Goal: Task Accomplishment & Management: Use online tool/utility

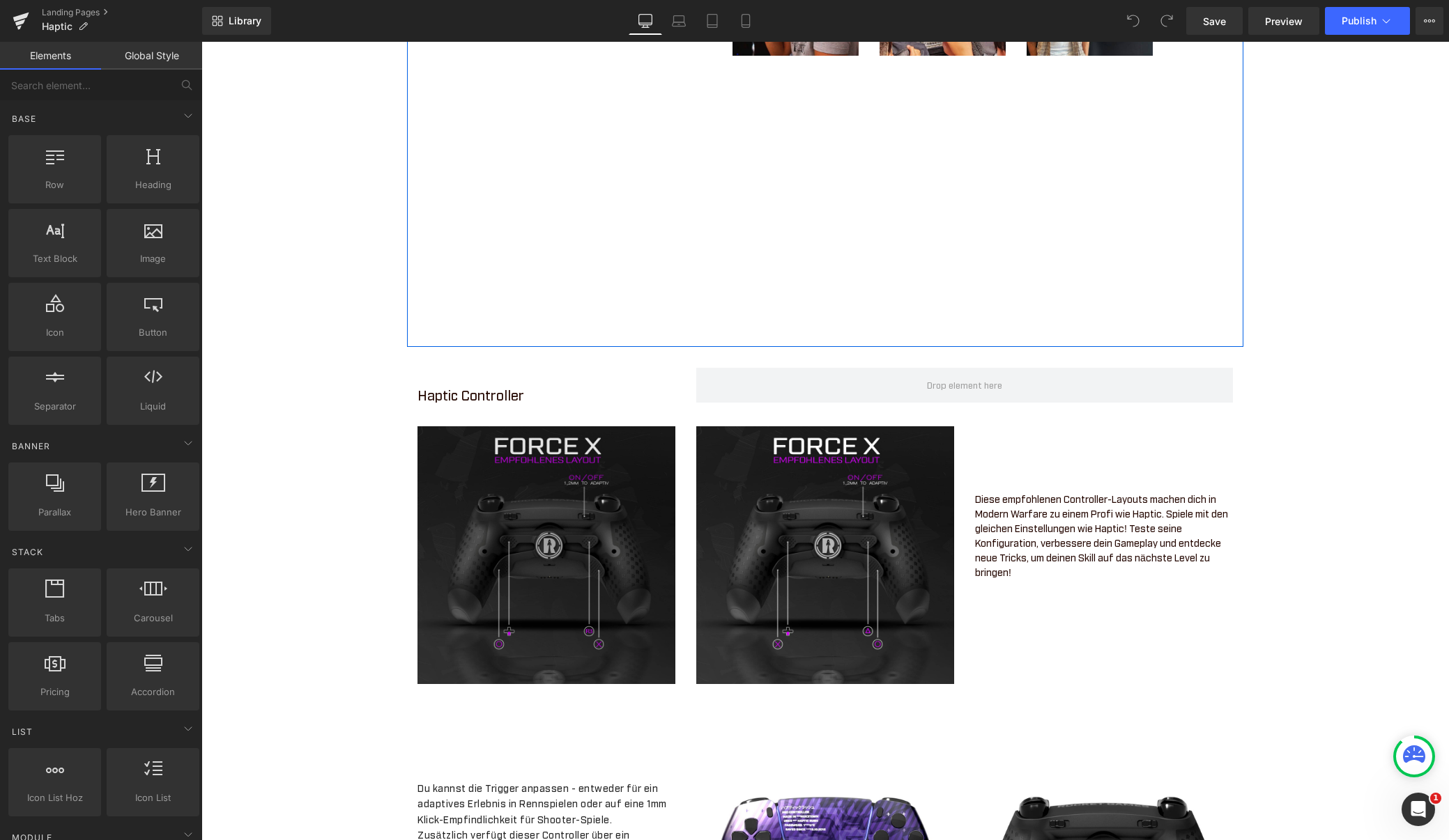
scroll to position [1140, 0]
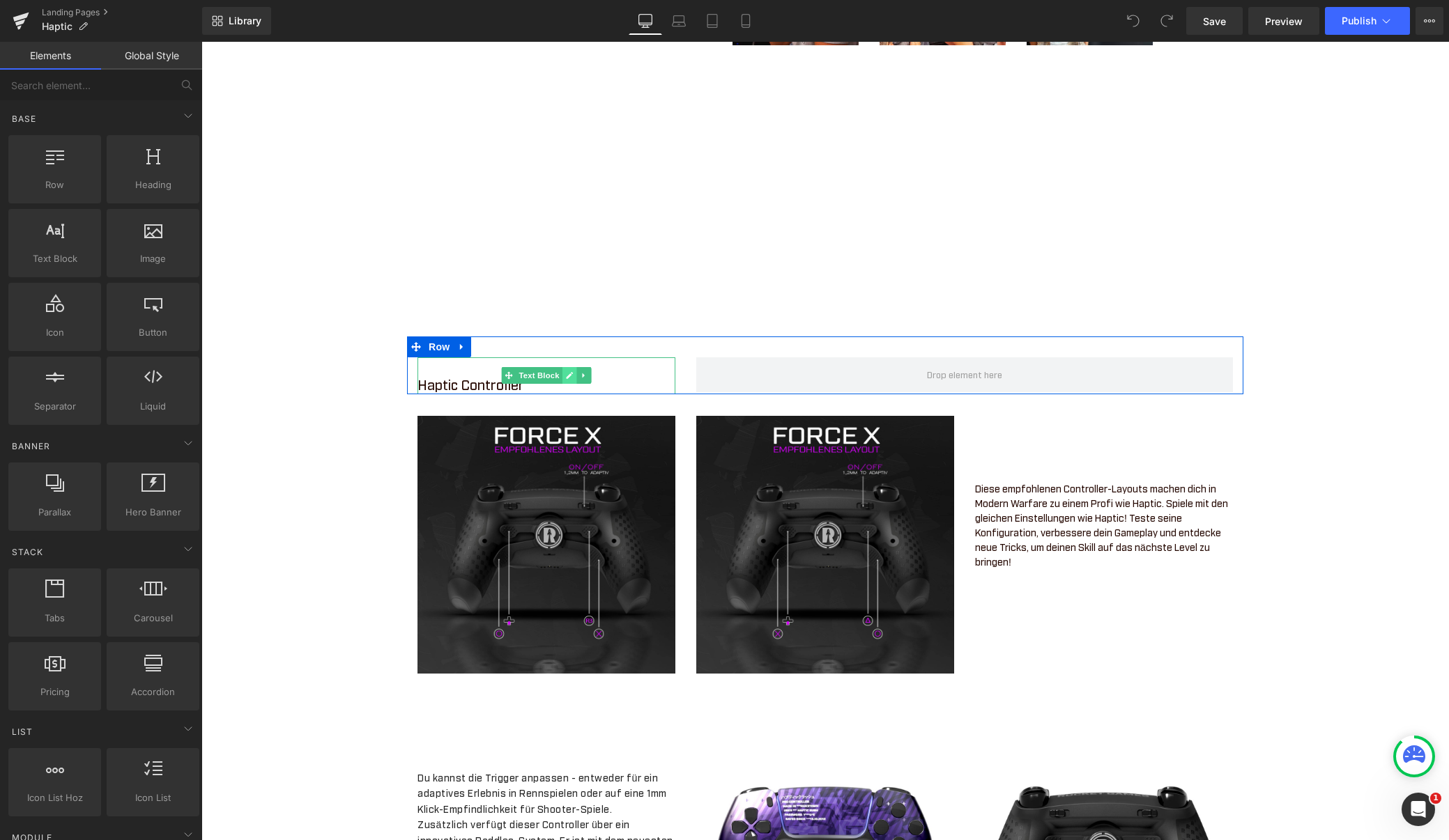
click at [570, 384] on link at bounding box center [570, 375] width 15 height 16
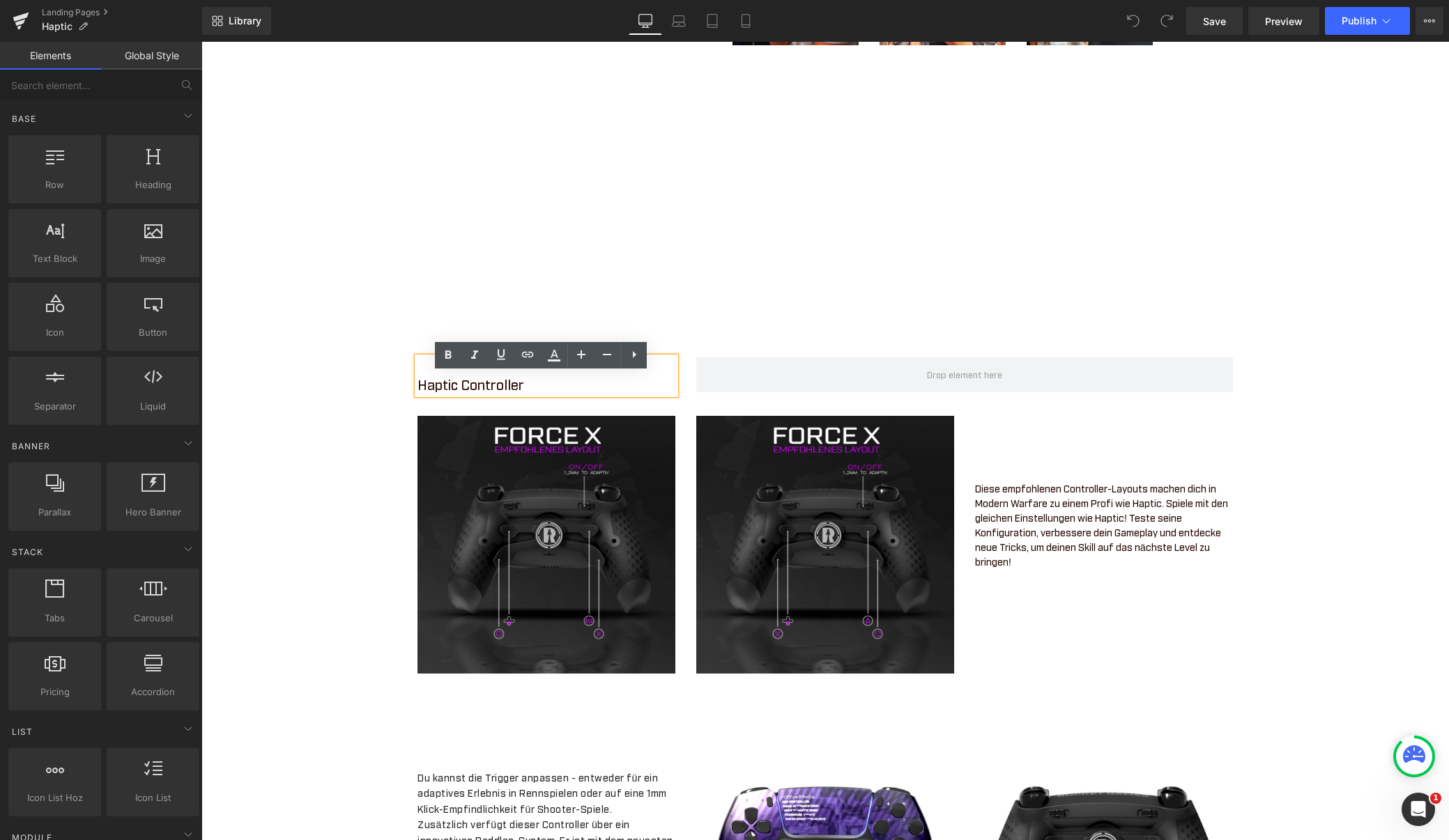
click at [537, 394] on p "Haptic Controller" at bounding box center [546, 384] width 258 height 21
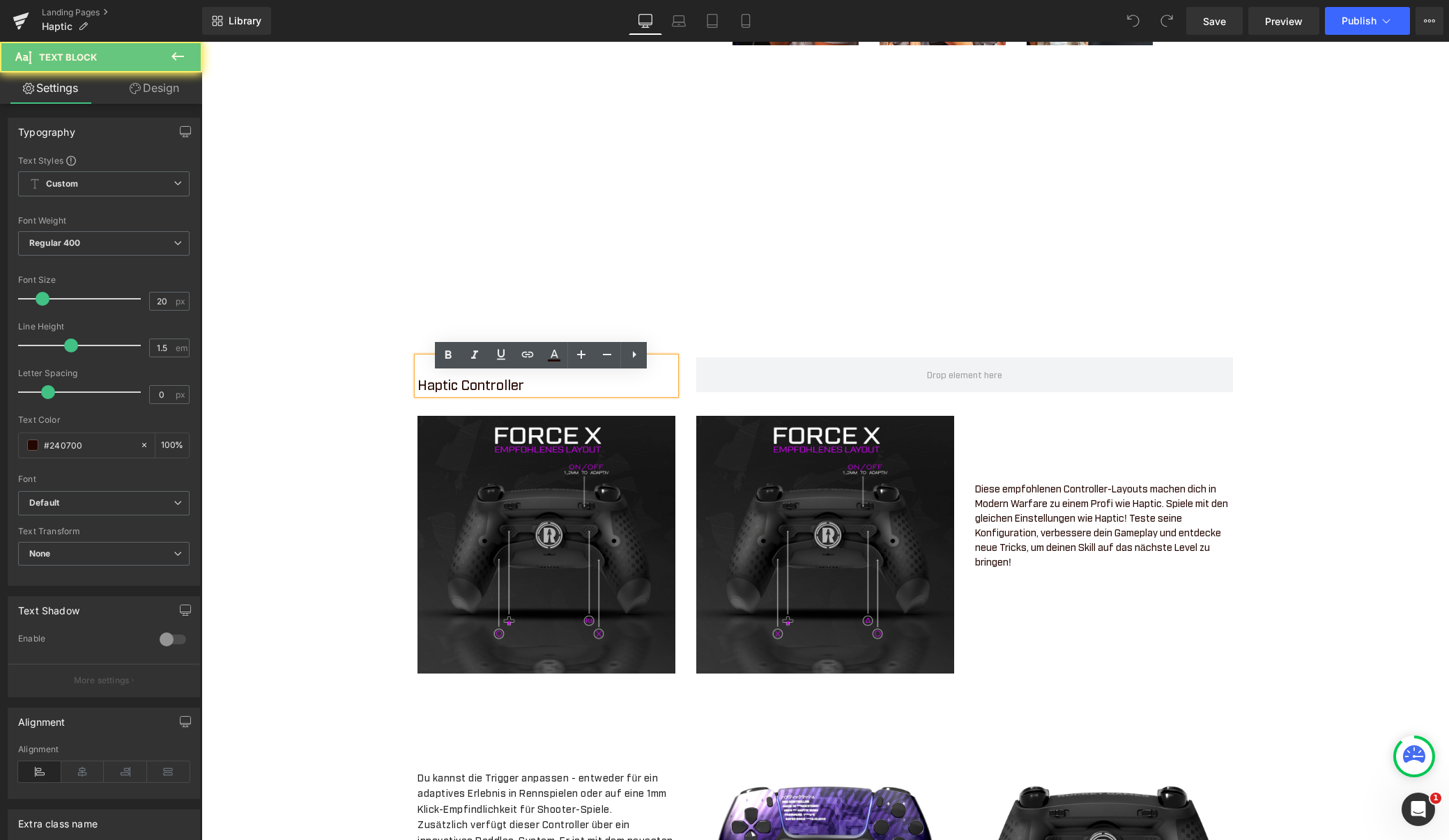
click at [484, 394] on p "Haptic Controller" at bounding box center [546, 384] width 258 height 21
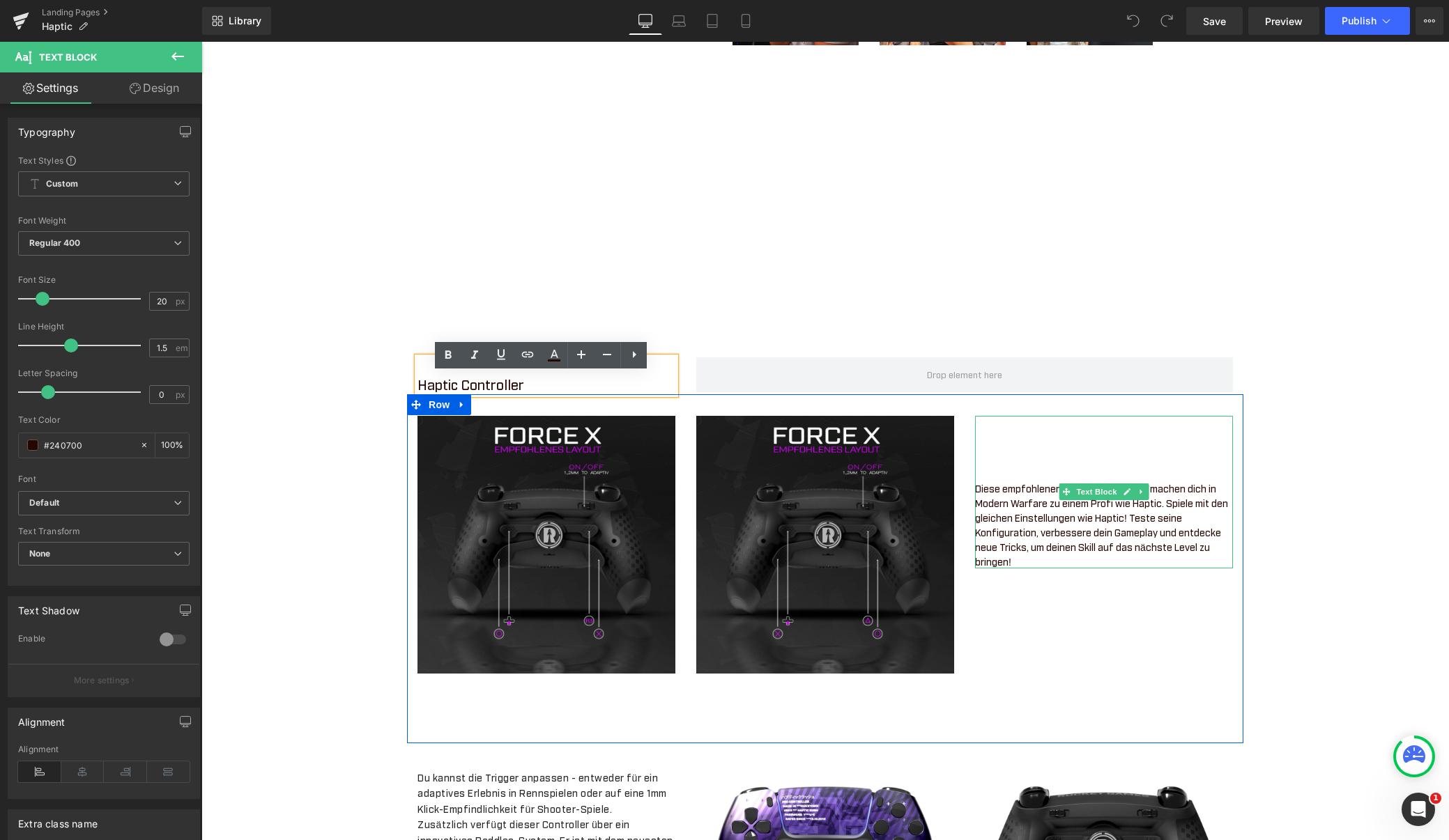
click at [1115, 464] on div "Diese empfohlenen Controller-Layouts machen dich in Modern Warfare zu einem Pro…" at bounding box center [1104, 491] width 258 height 152
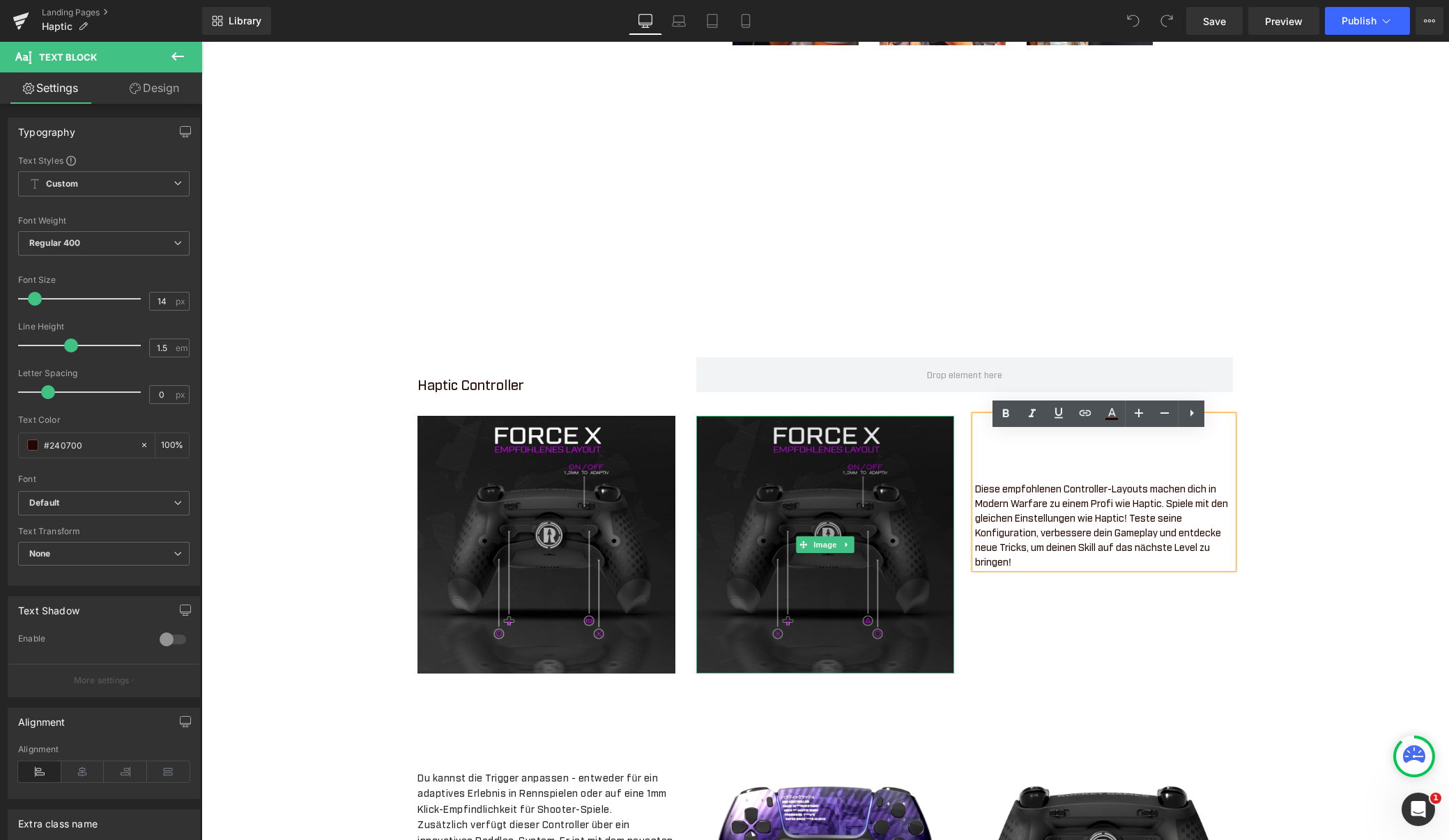
click at [780, 544] on img at bounding box center [825, 544] width 258 height 258
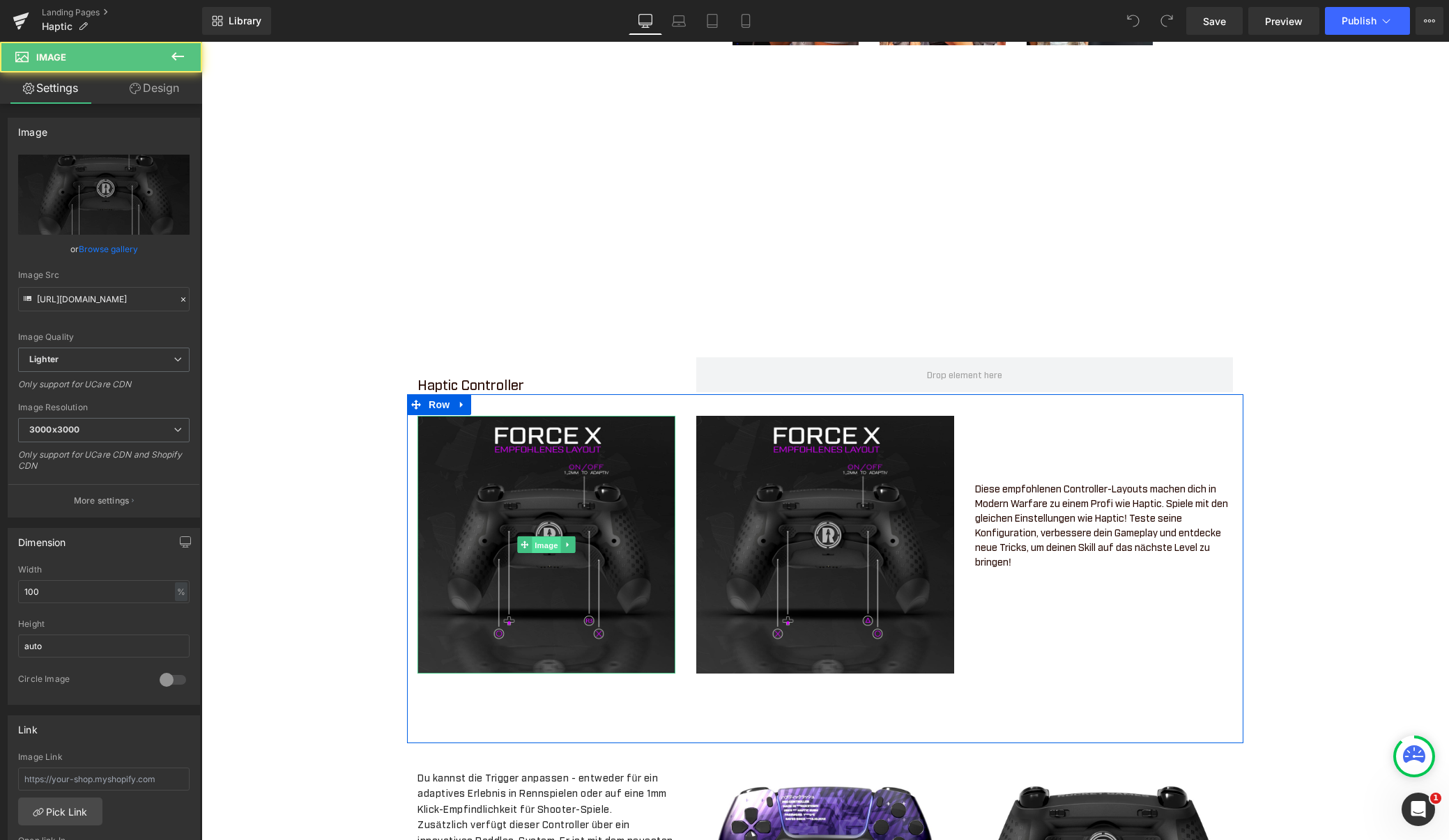
click at [537, 554] on span "Image" at bounding box center [546, 545] width 29 height 16
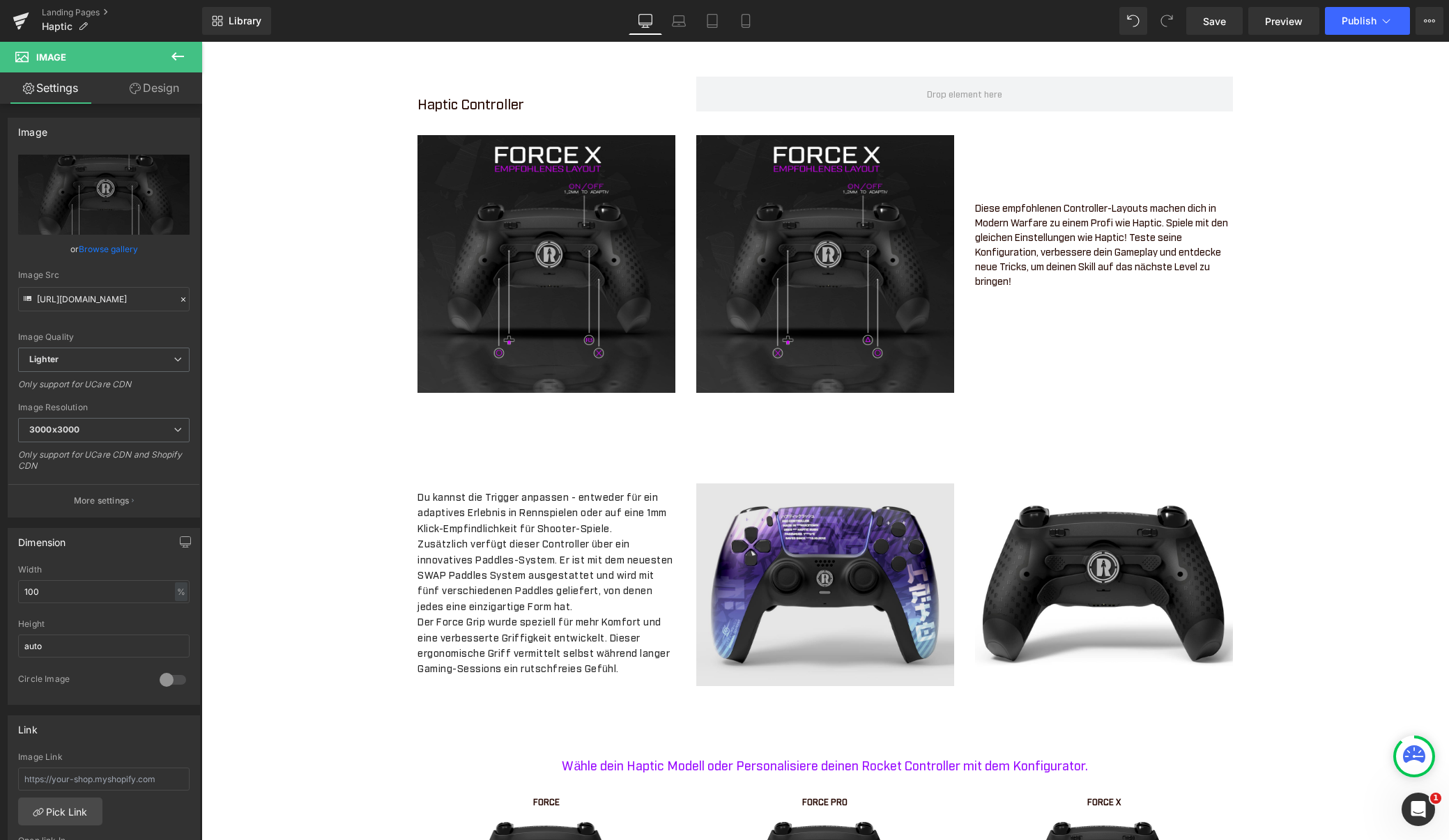
scroll to position [1415, 0]
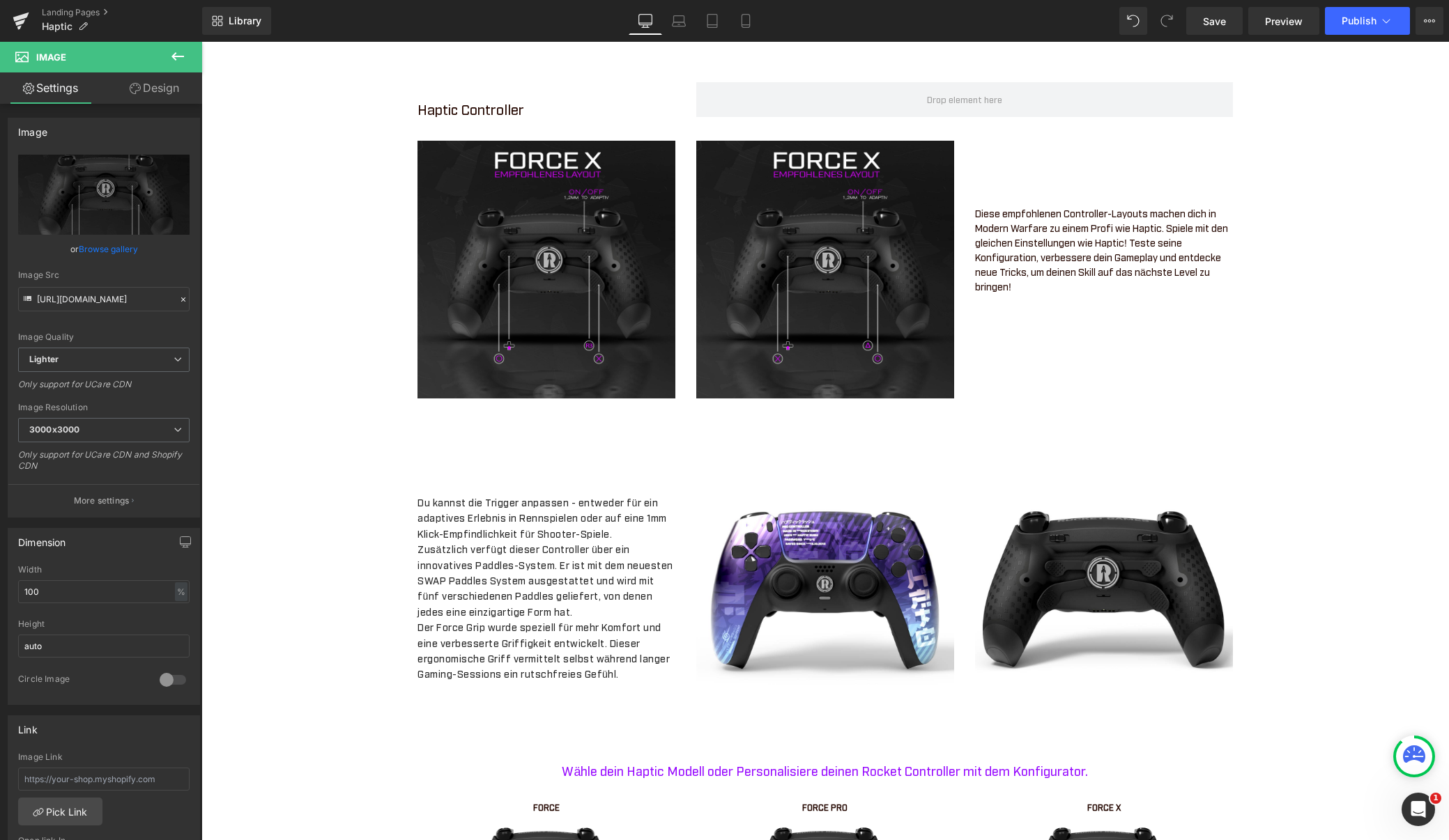
click at [486, 594] on p "Zusätzlich verfügt dieser Controller über ein innovatives Paddles-System. Er is…" at bounding box center [546, 580] width 258 height 78
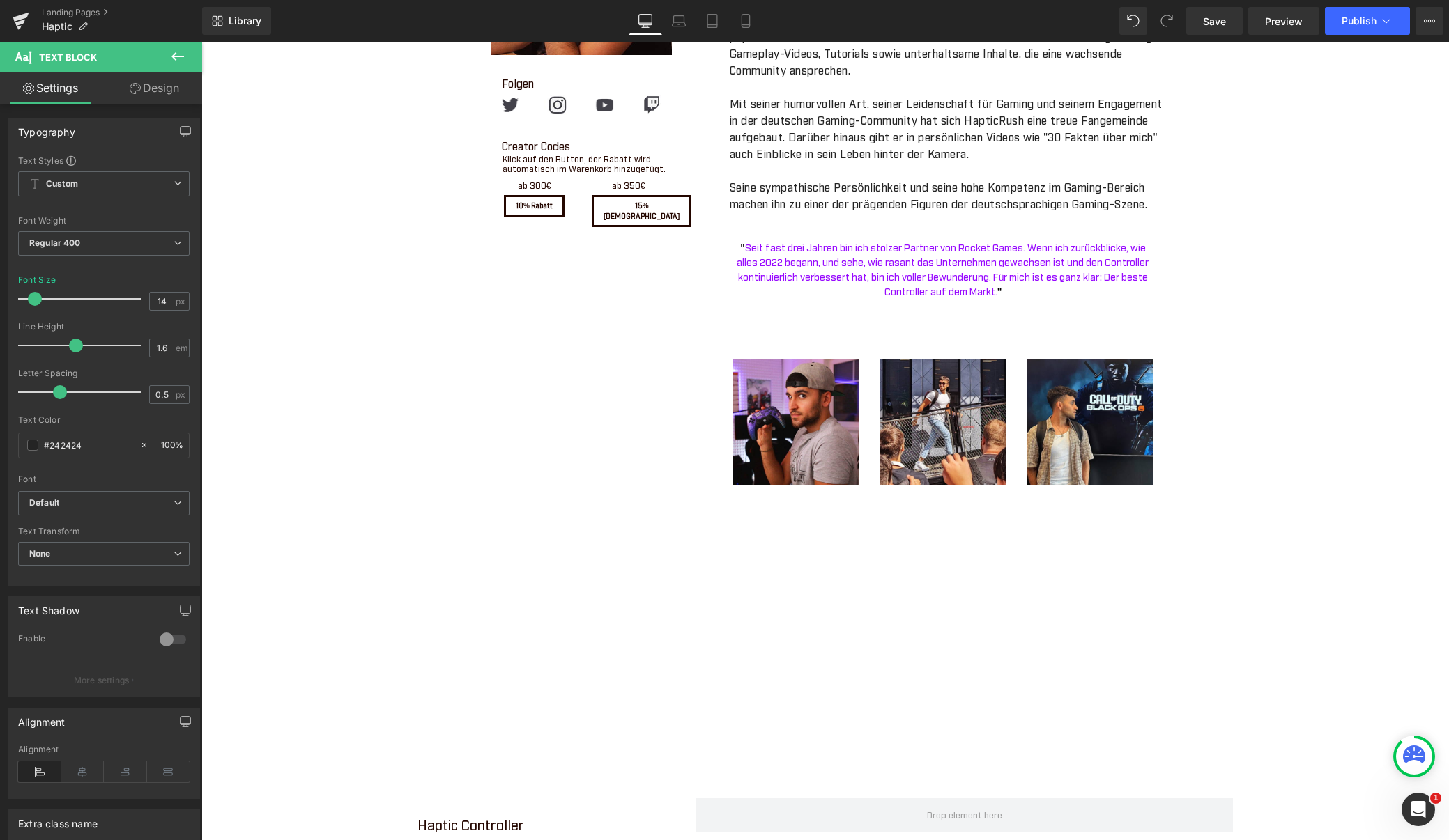
scroll to position [338, 0]
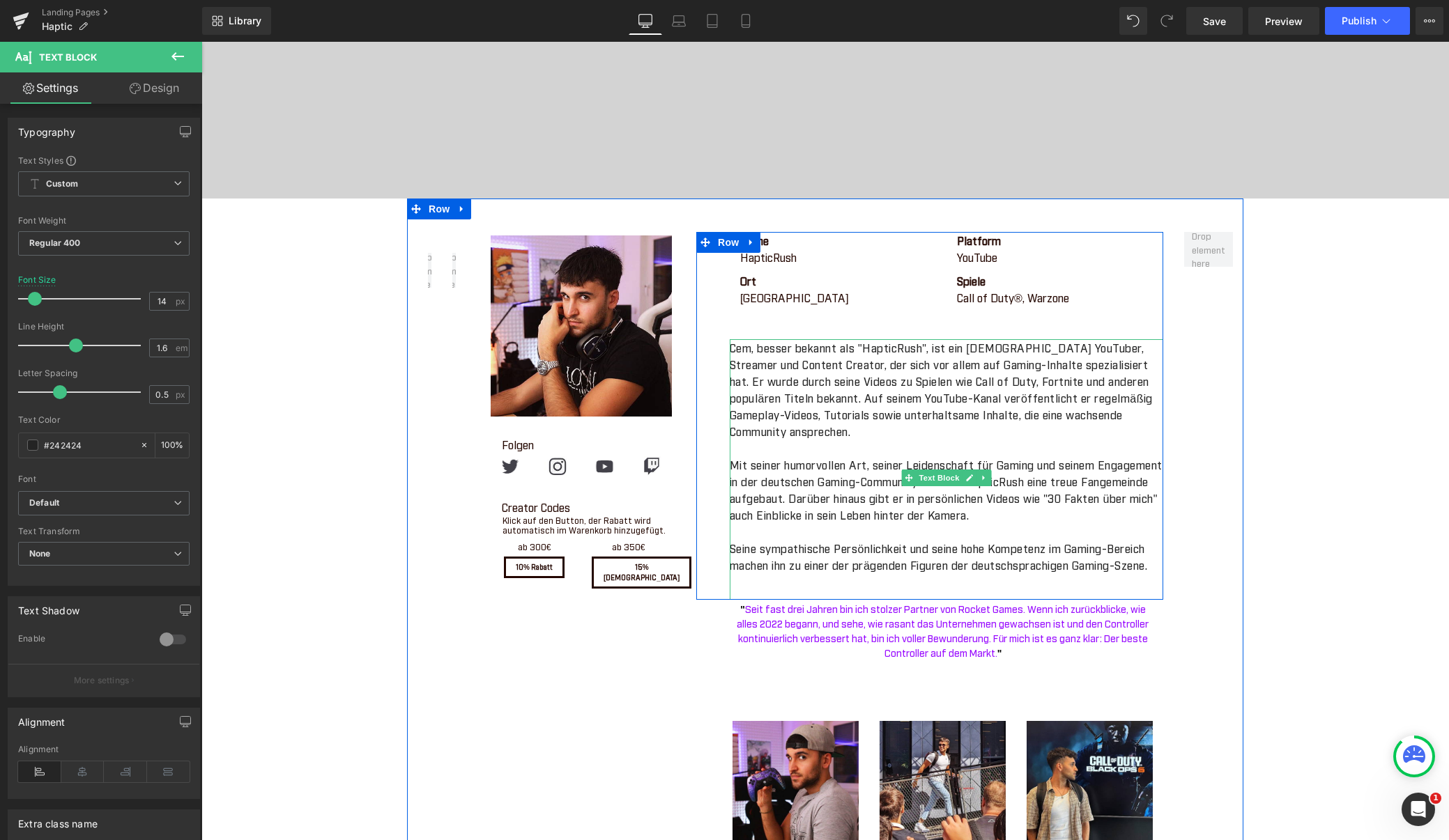
click at [769, 386] on p "Cem, besser bekannt als "HapticRush", ist ein [DEMOGRAPHIC_DATA] YouTuber, Stre…" at bounding box center [946, 389] width 434 height 100
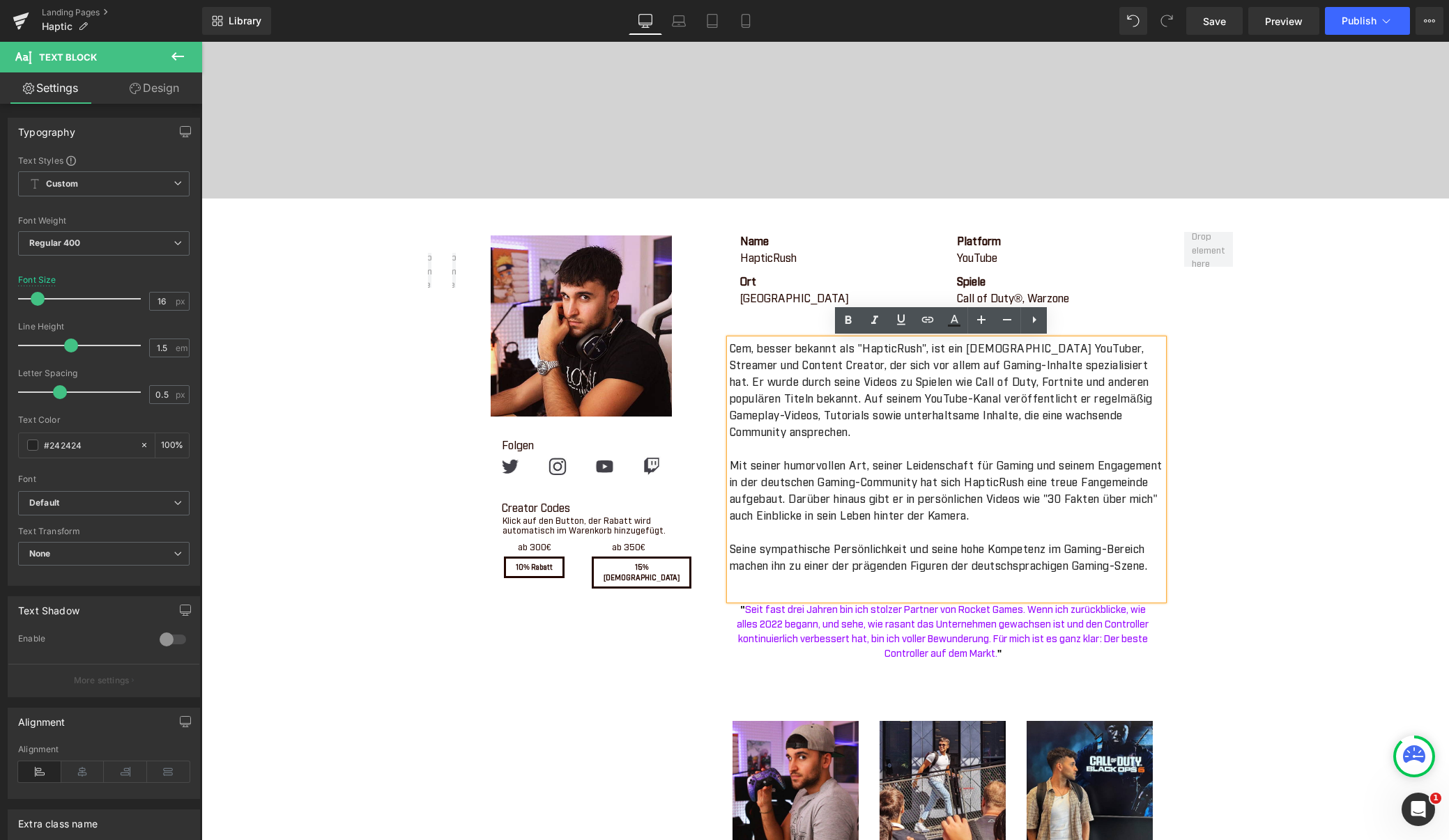
click at [769, 386] on p "Cem, besser bekannt als "HapticRush", ist ein [DEMOGRAPHIC_DATA] YouTuber, Stre…" at bounding box center [946, 389] width 434 height 100
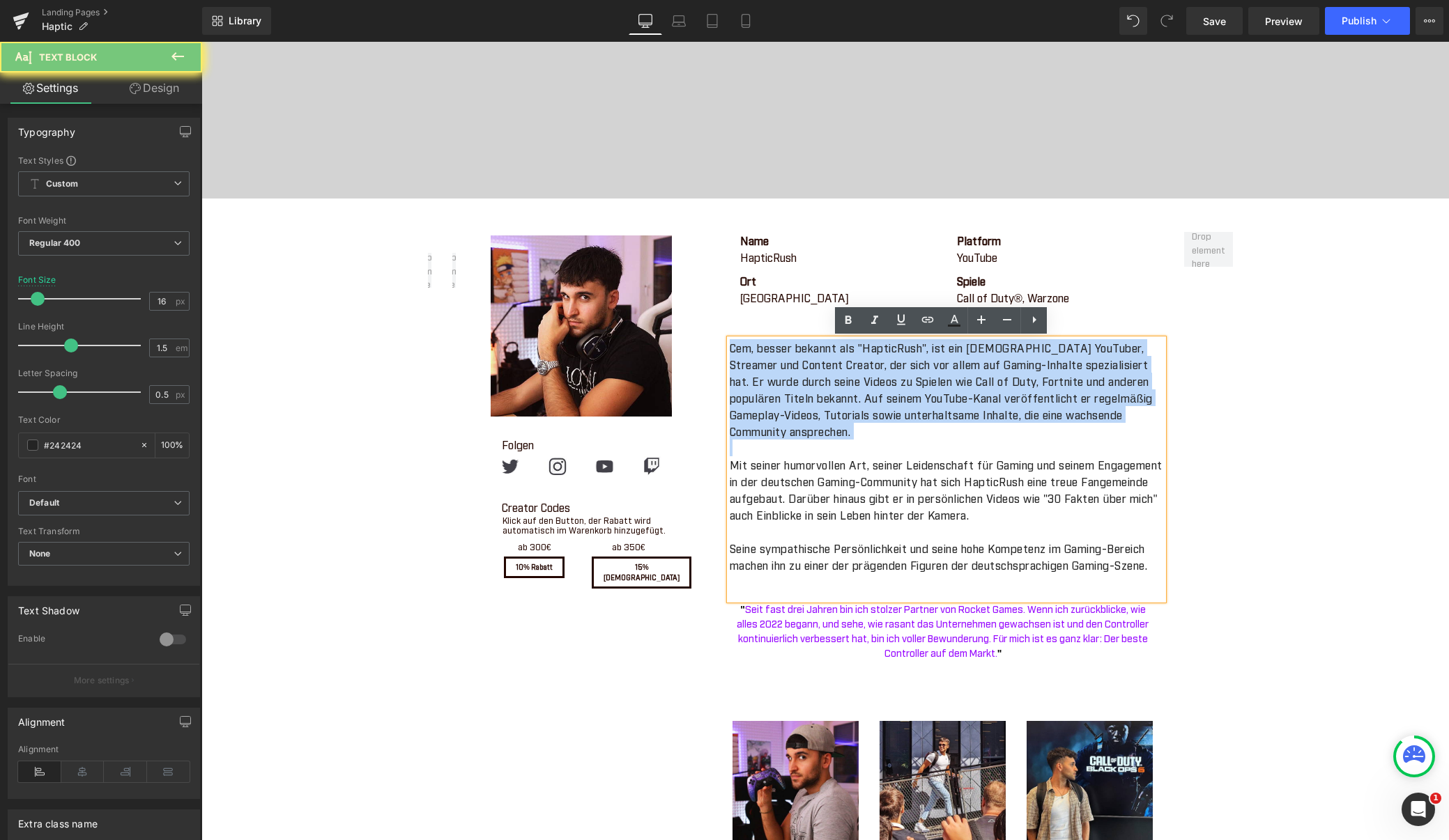
click at [769, 386] on p "Cem, besser bekannt als "HapticRush", ist ein [DEMOGRAPHIC_DATA] YouTuber, Stre…" at bounding box center [946, 389] width 434 height 100
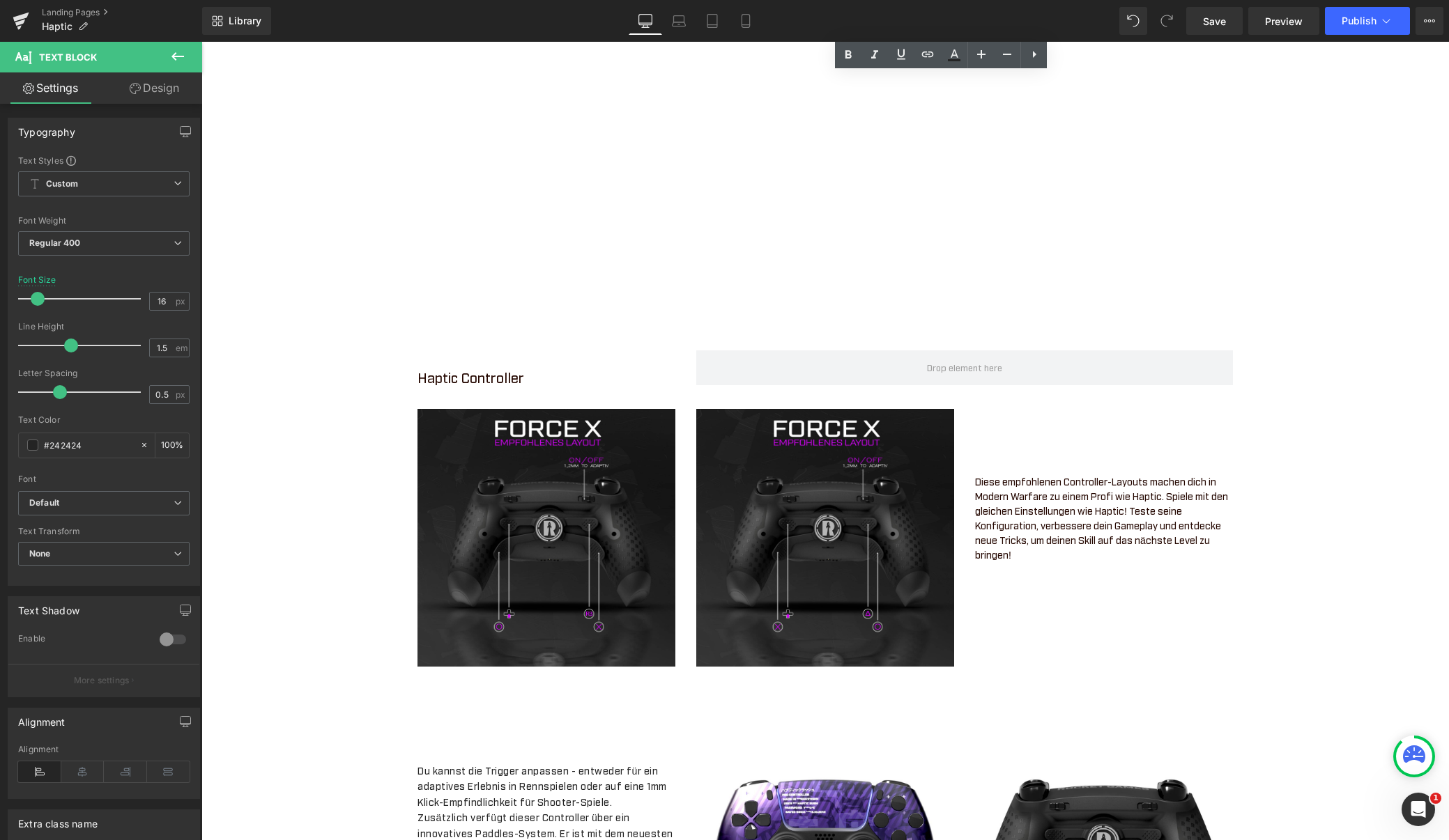
scroll to position [1385, 0]
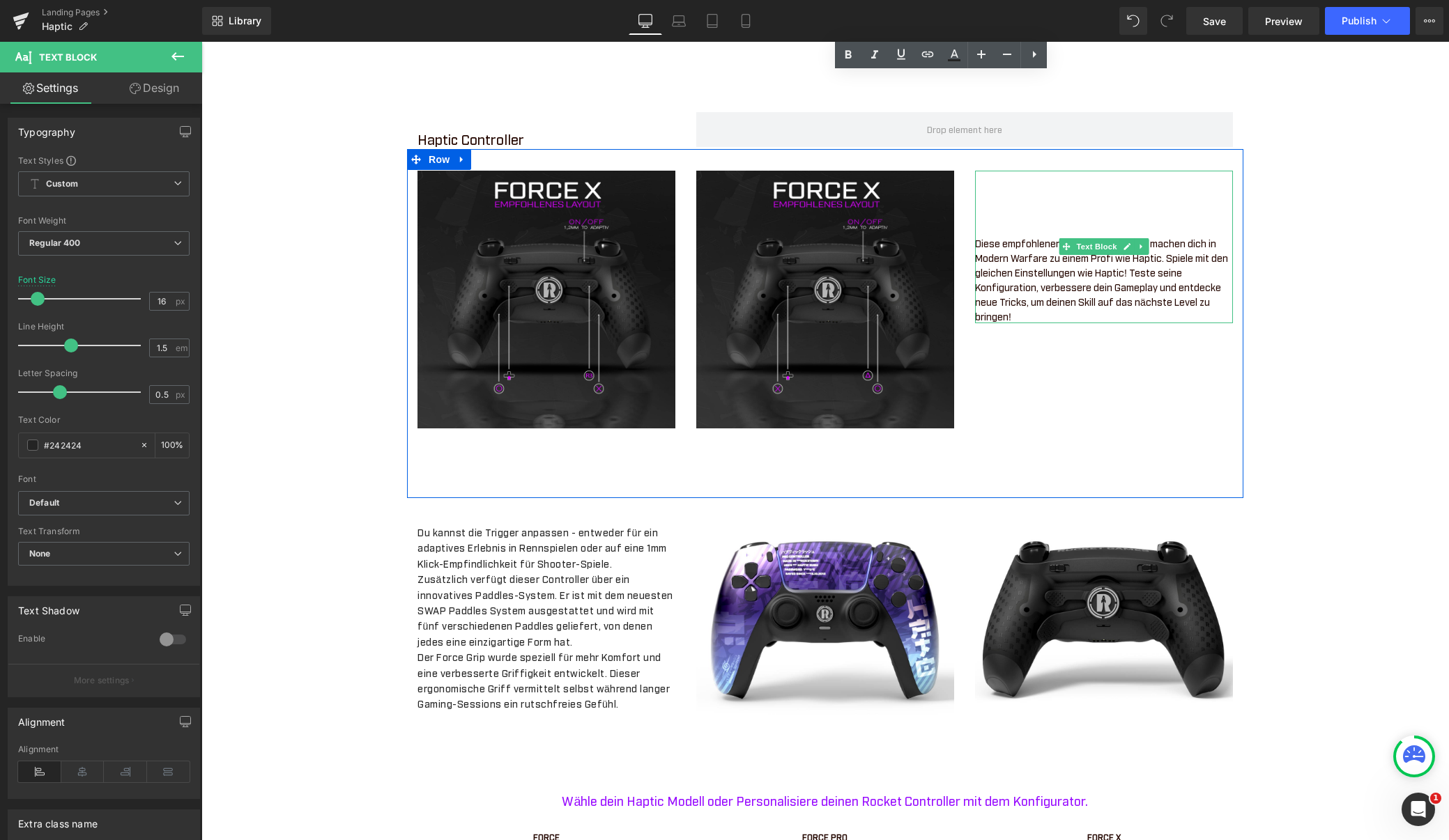
click at [1025, 239] on div "Diese empfohlenen Controller-Layouts machen dich in Modern Warfare zu einem Pro…" at bounding box center [1104, 247] width 258 height 152
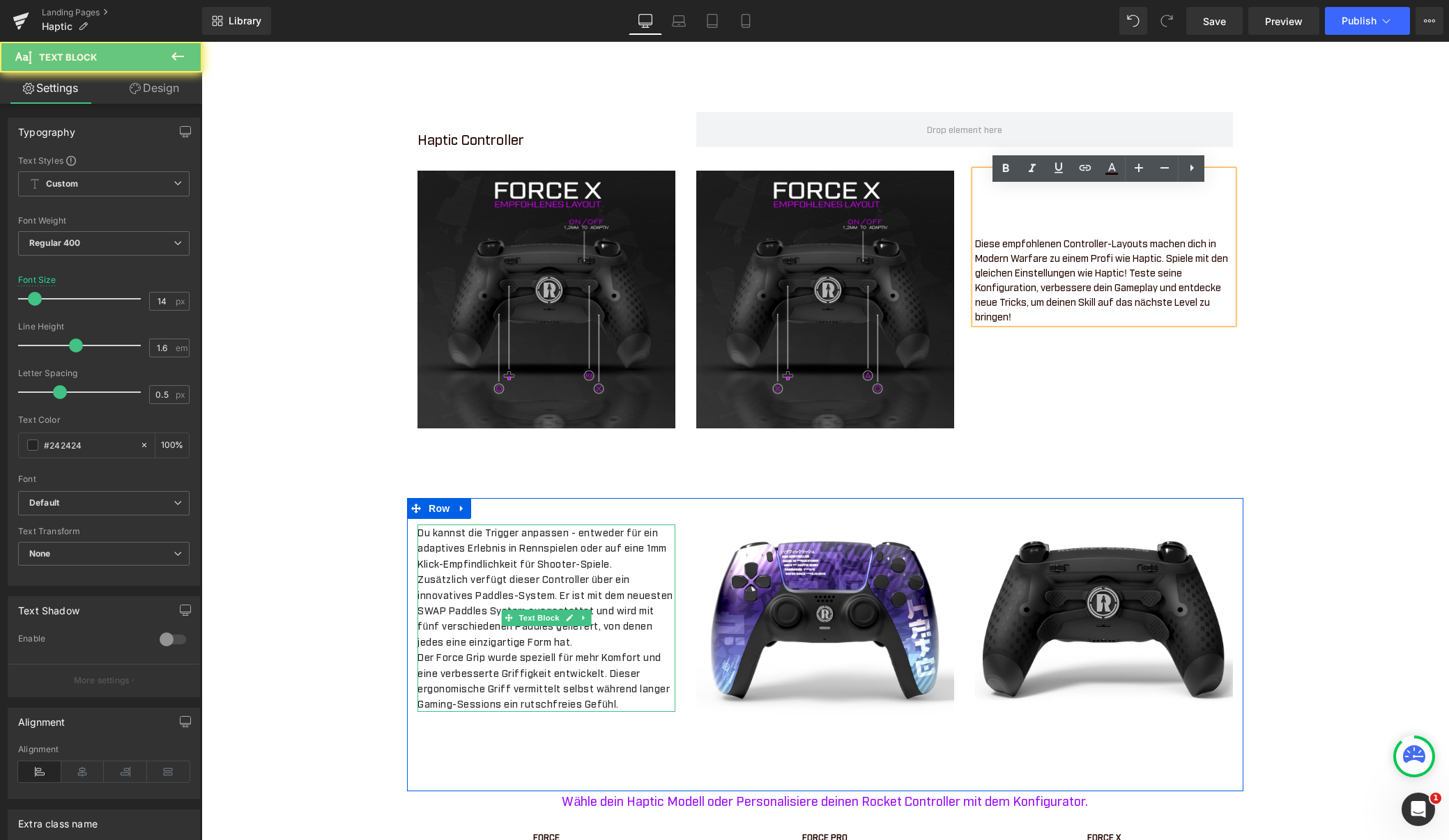
click at [569, 560] on p "Du kannst die Trigger anpassen - entweder für ein adaptives Erlebnis in Rennspi…" at bounding box center [546, 548] width 258 height 46
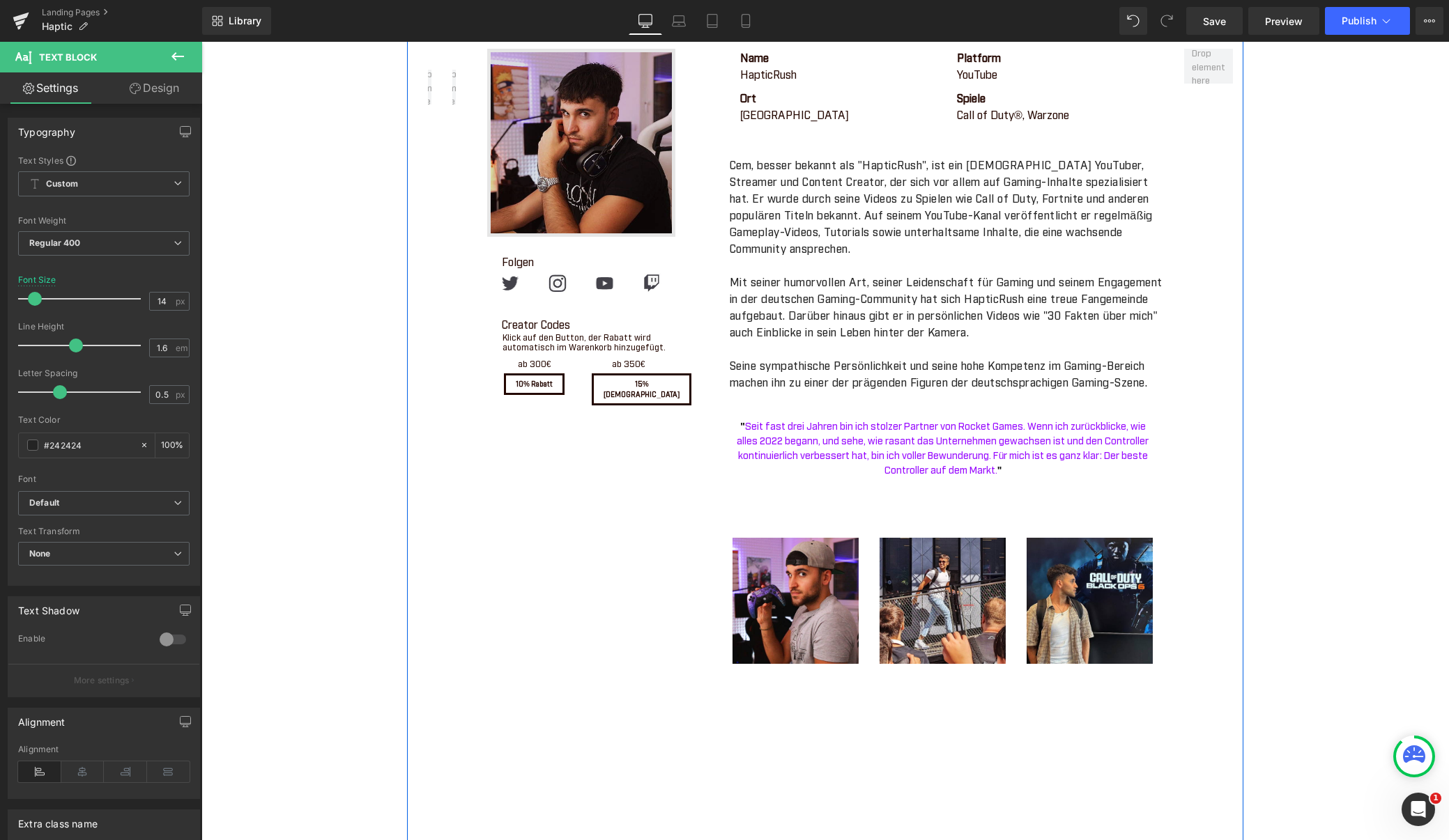
scroll to position [898, 0]
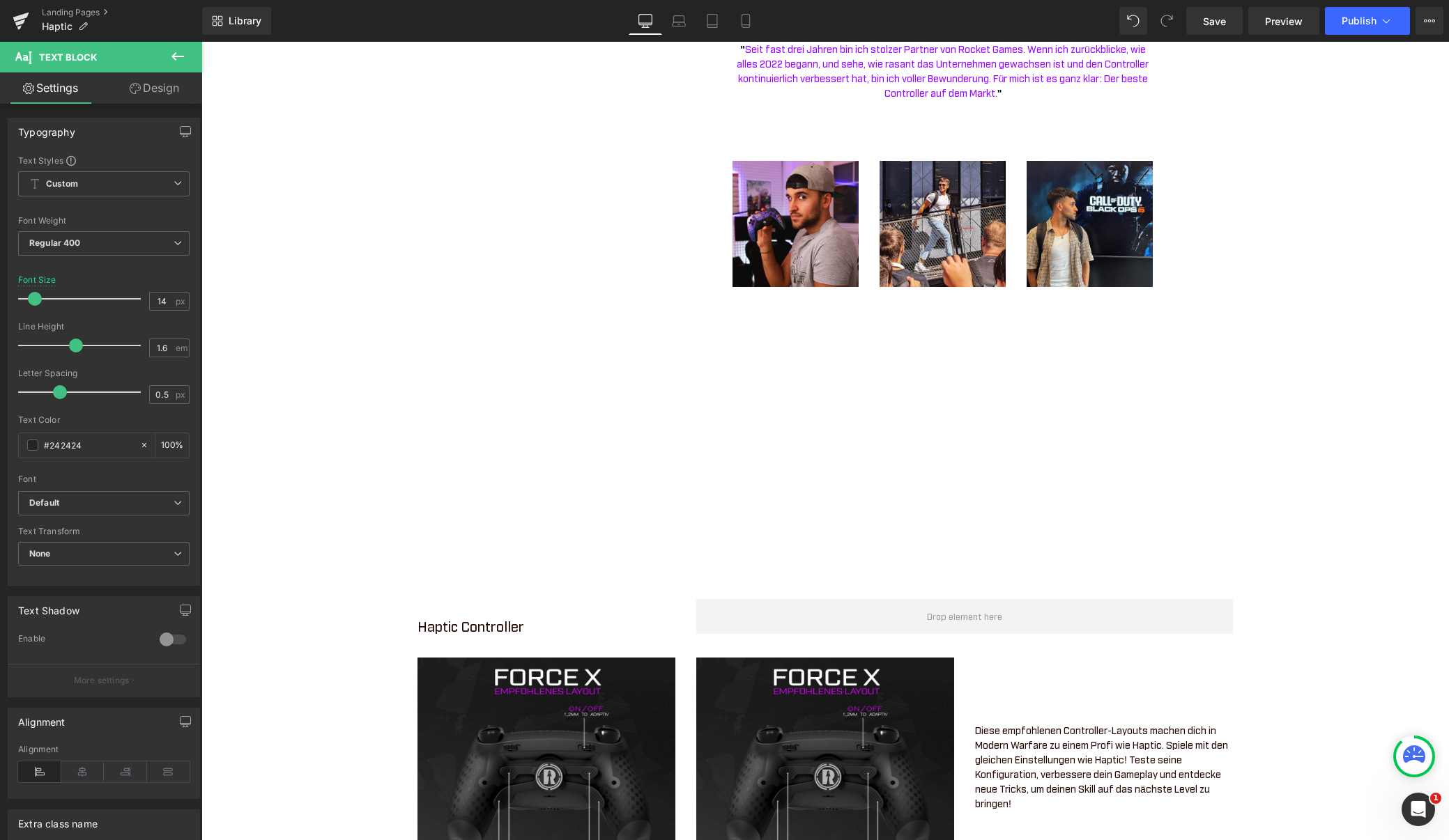
click at [492, 636] on p "Haptic Controller" at bounding box center [546, 626] width 258 height 21
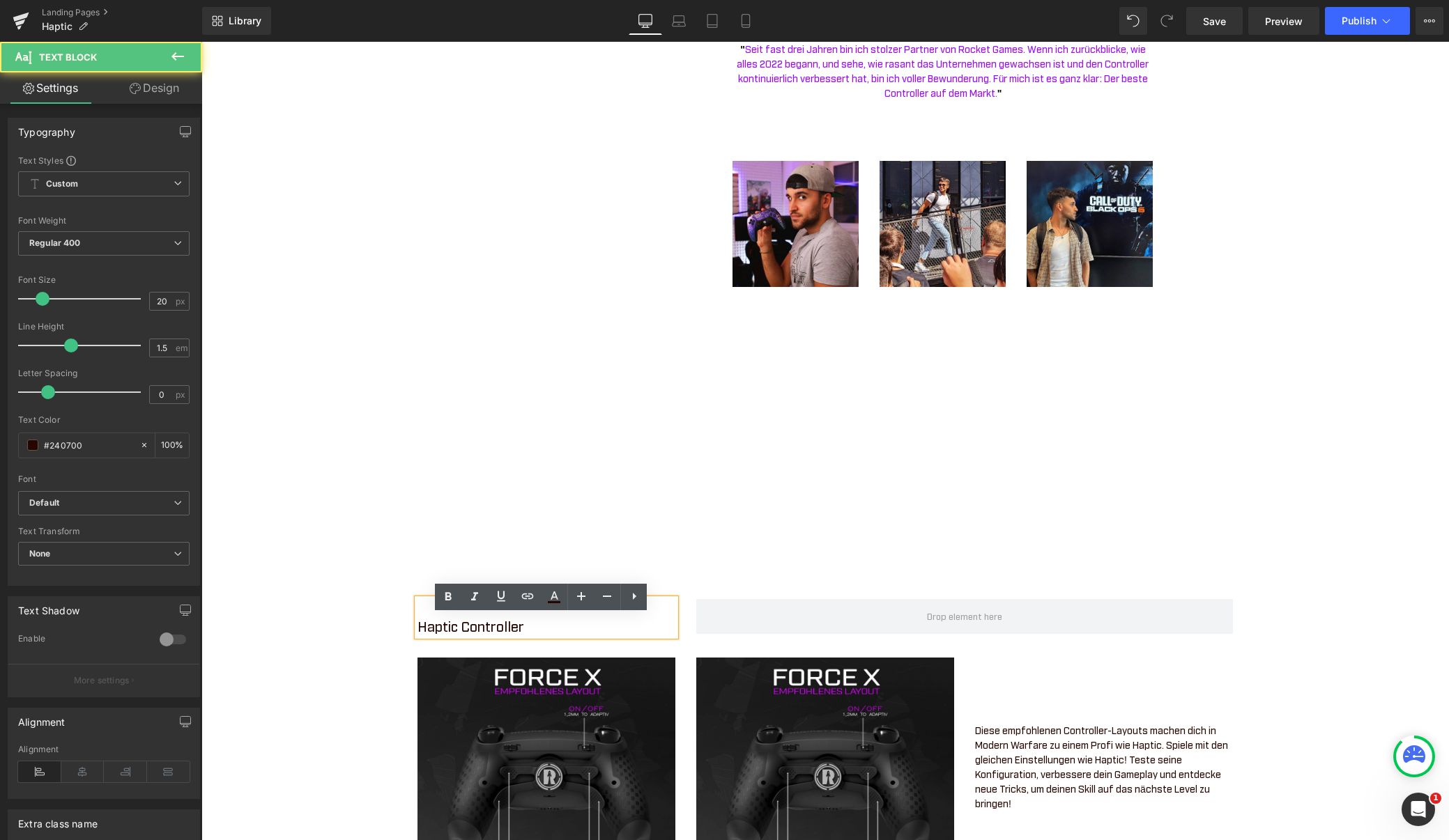
click at [490, 636] on p "Haptic Controller" at bounding box center [546, 626] width 258 height 21
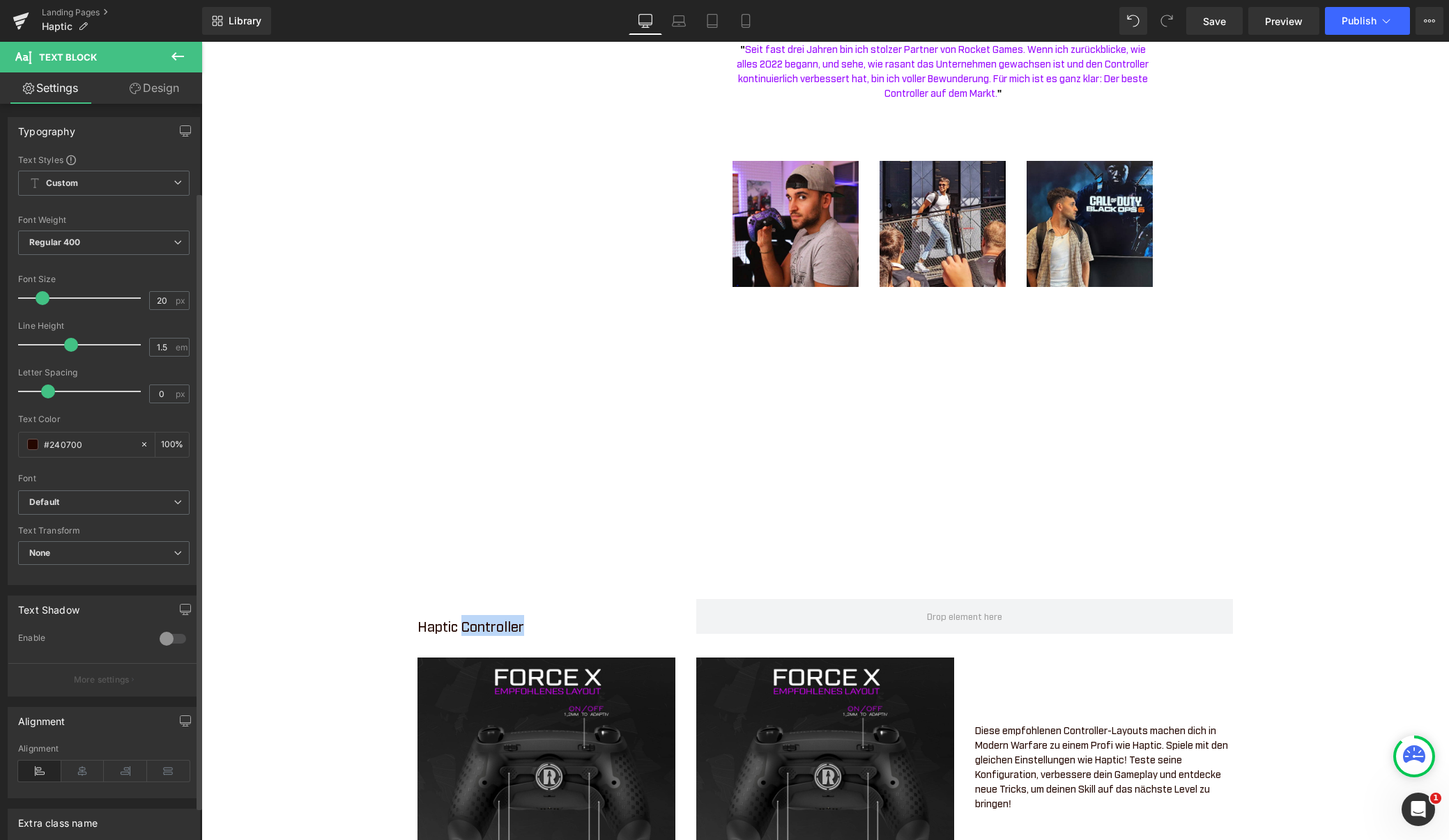
scroll to position [0, 0]
click at [152, 92] on link "Design" at bounding box center [154, 88] width 101 height 32
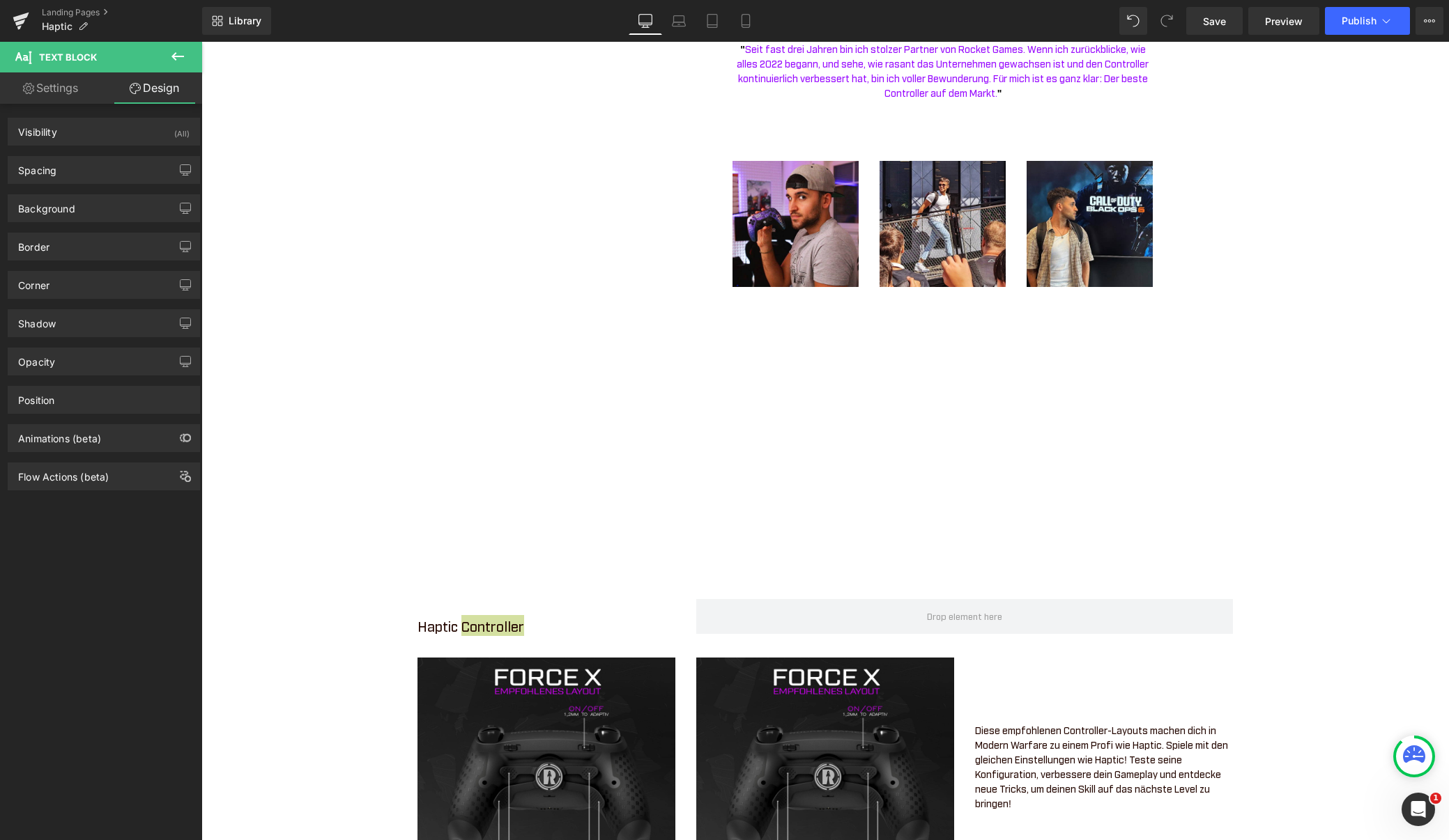
click at [53, 87] on link "Settings" at bounding box center [50, 88] width 101 height 32
type input "100"
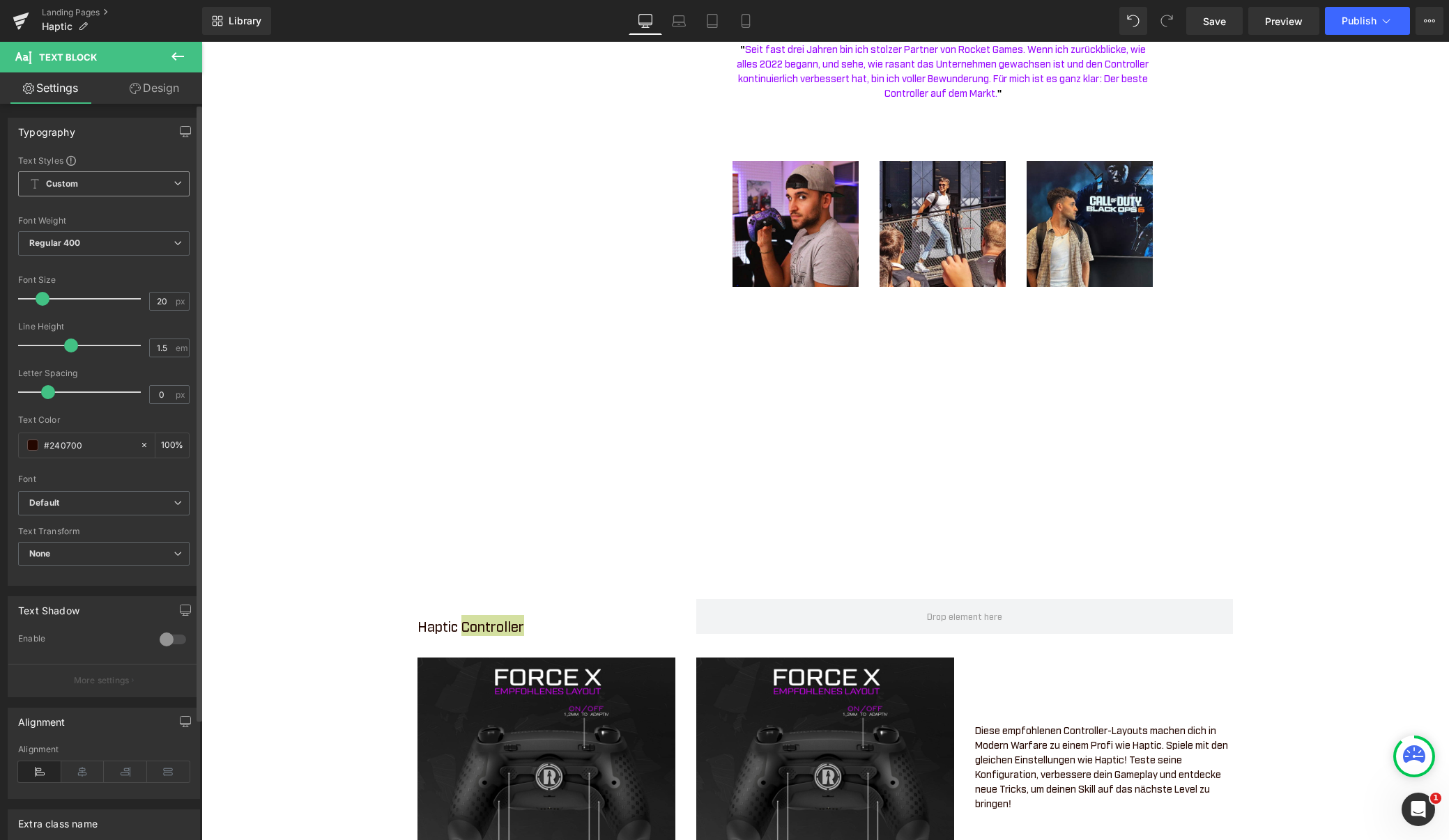
click at [122, 185] on span "Custom Setup Global Style" at bounding box center [104, 183] width 171 height 25
click at [124, 148] on div "Typography Text Styles Custom Custom Setup Global Style Custom Setup Global Sty…" at bounding box center [101, 352] width 187 height 468
click at [110, 546] on span "None" at bounding box center [104, 554] width 171 height 25
click at [113, 469] on div at bounding box center [101, 470] width 166 height 9
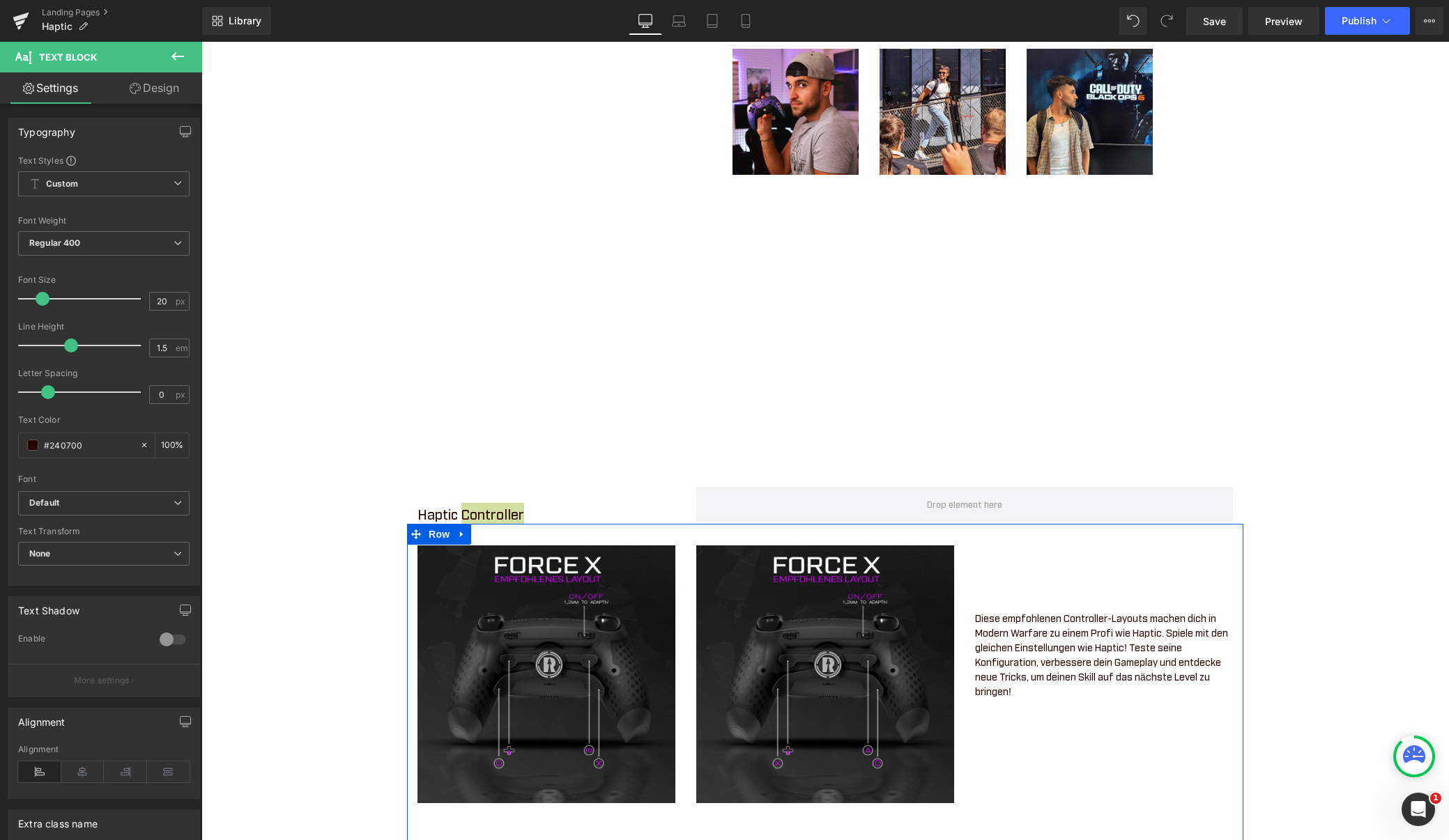
scroll to position [1005, 0]
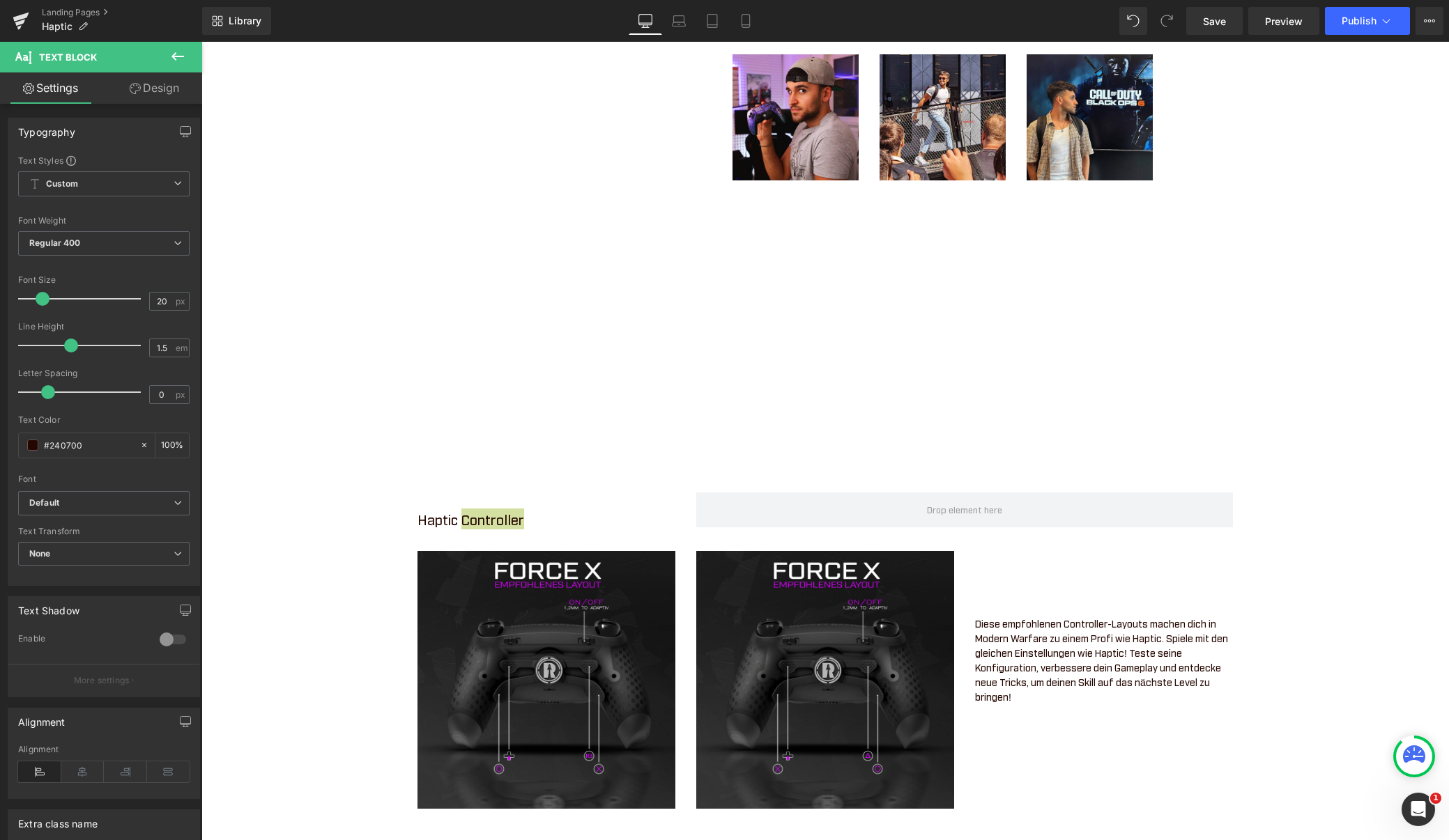
click at [179, 50] on icon at bounding box center [178, 56] width 17 height 16
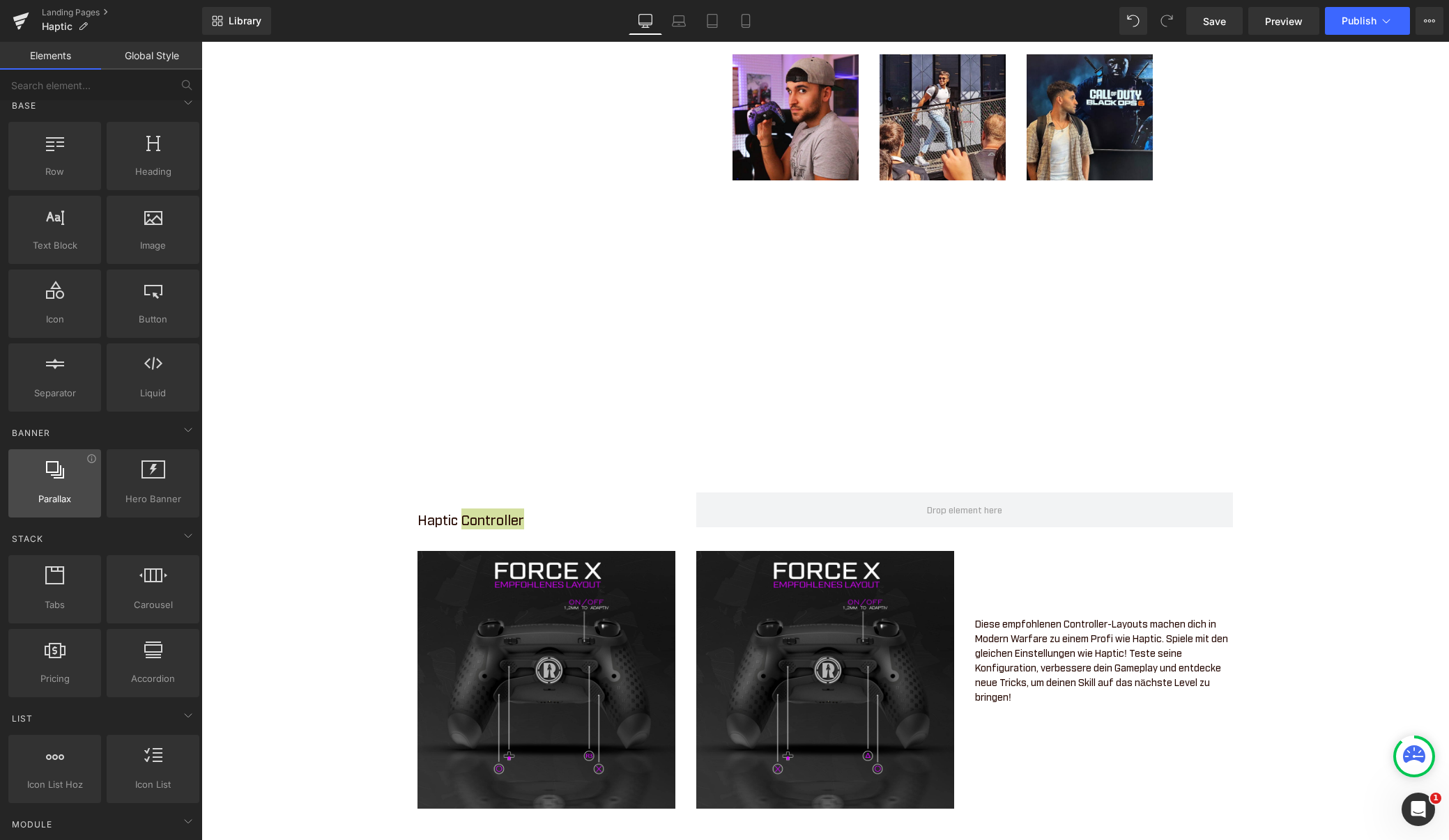
scroll to position [14, 0]
click at [65, 79] on input "text" at bounding box center [86, 85] width 171 height 31
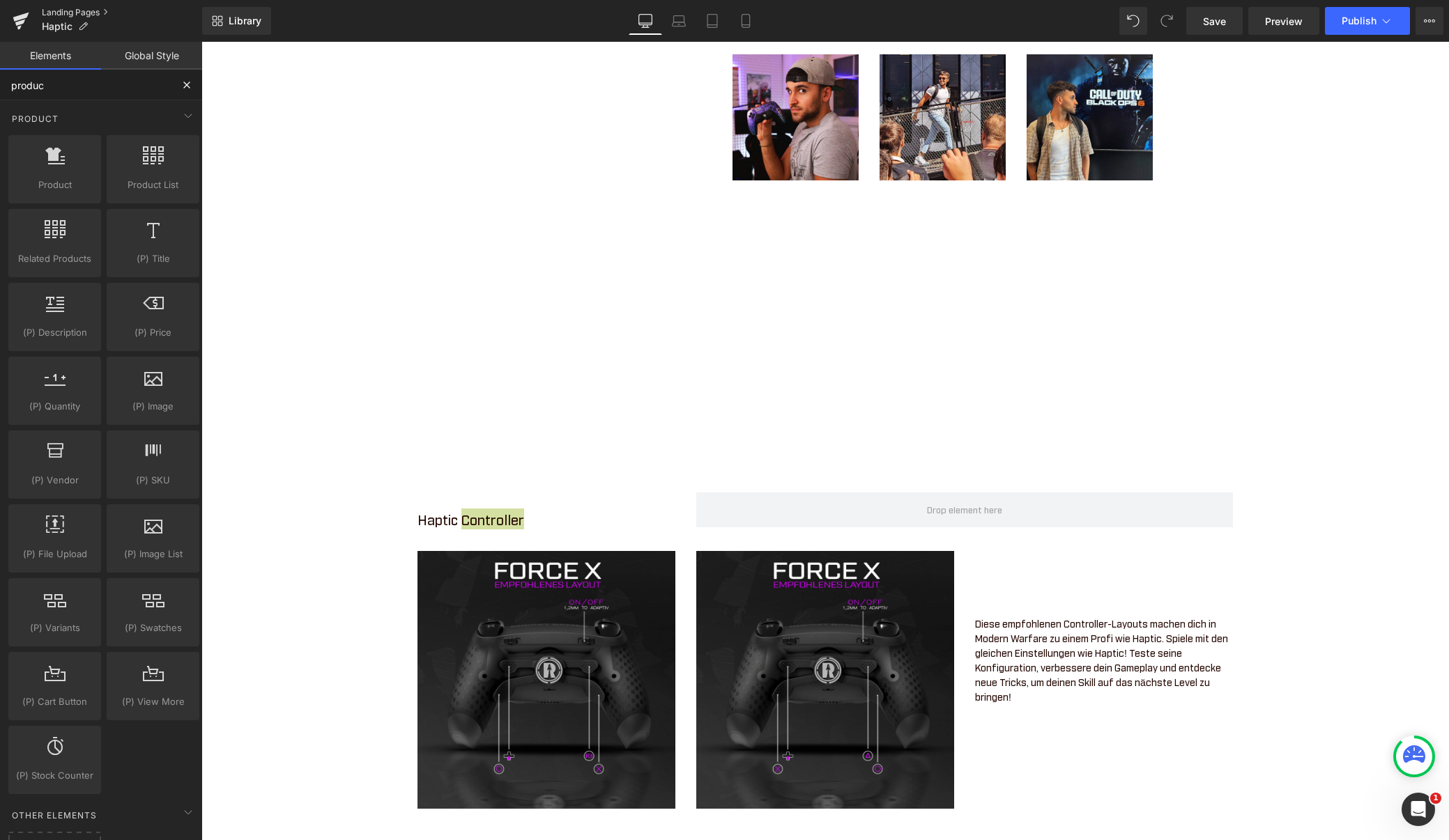
type input "product"
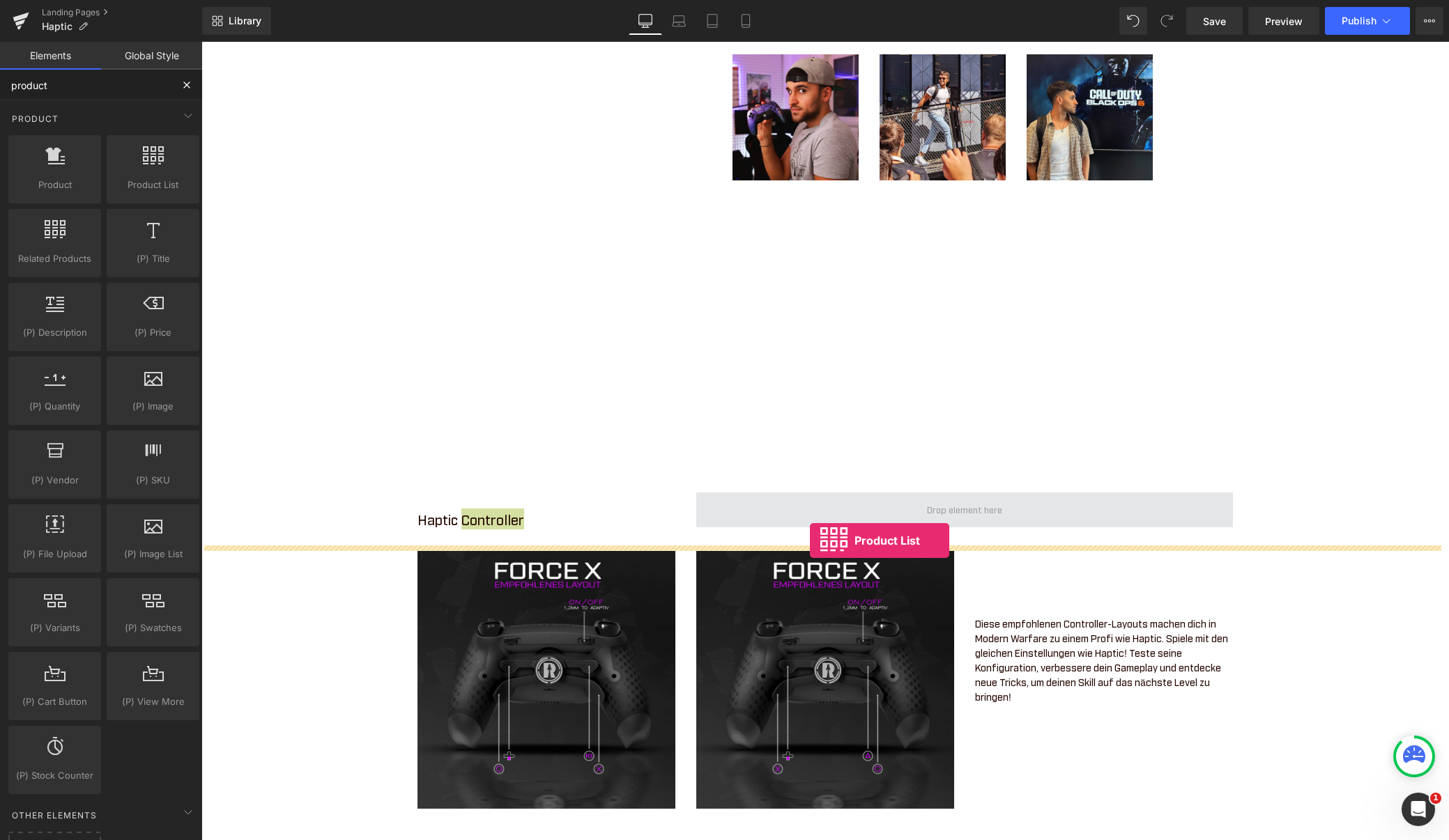
drag, startPoint x: 342, startPoint y: 204, endPoint x: 810, endPoint y: 541, distance: 576.7
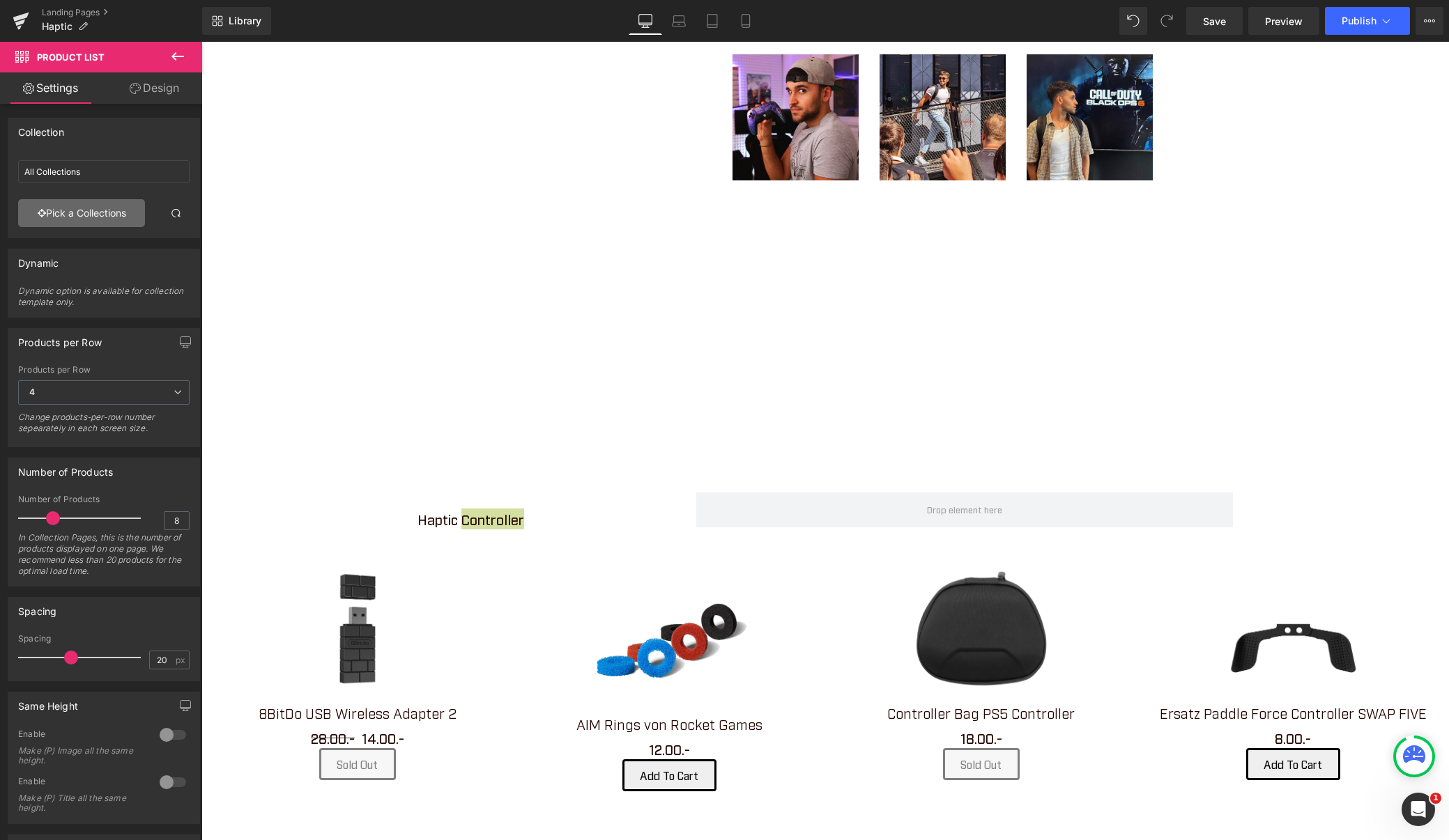
click at [84, 213] on link "Pick a Collections" at bounding box center [81, 213] width 127 height 28
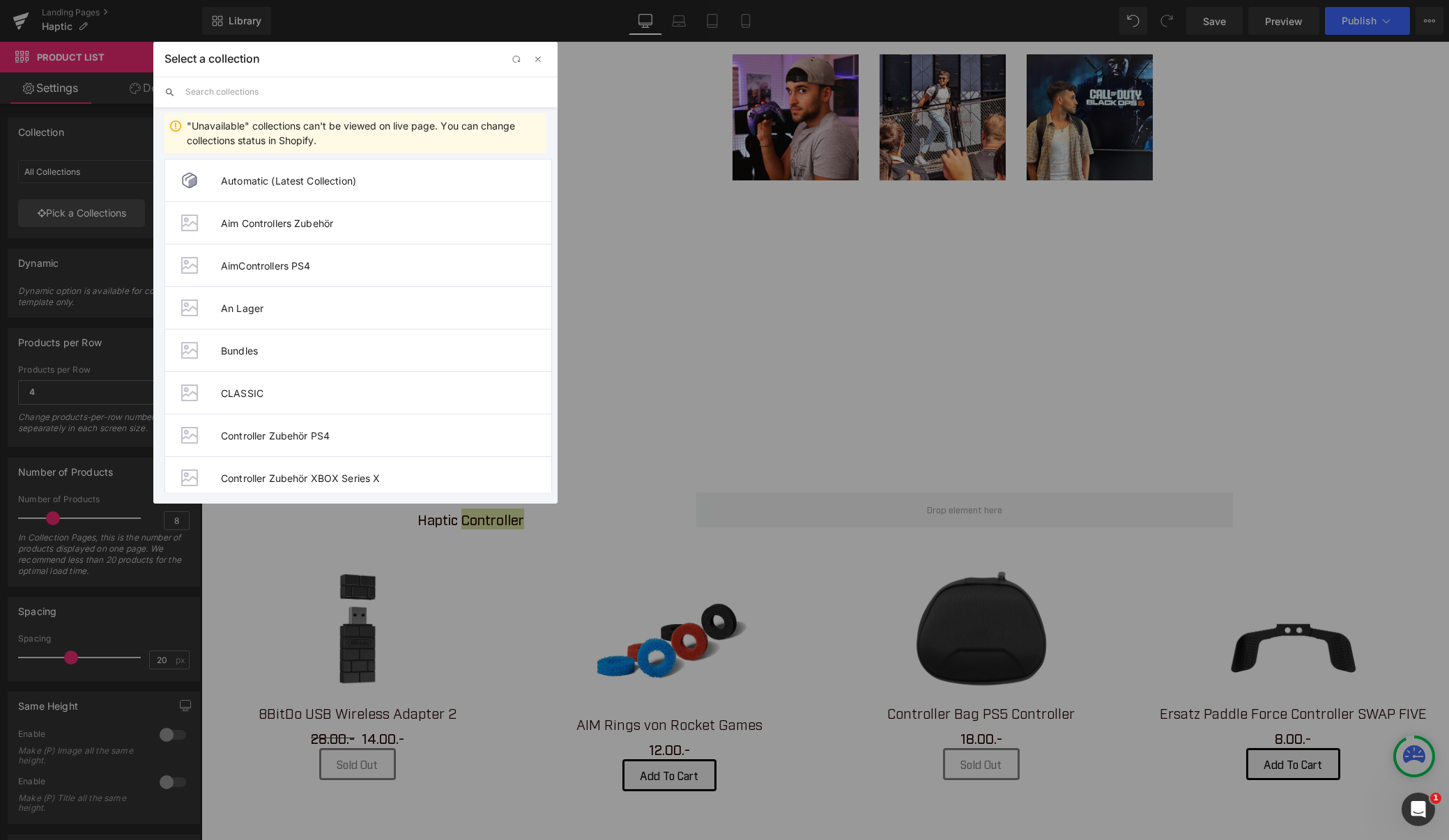
click at [288, 104] on input "text" at bounding box center [365, 92] width 361 height 31
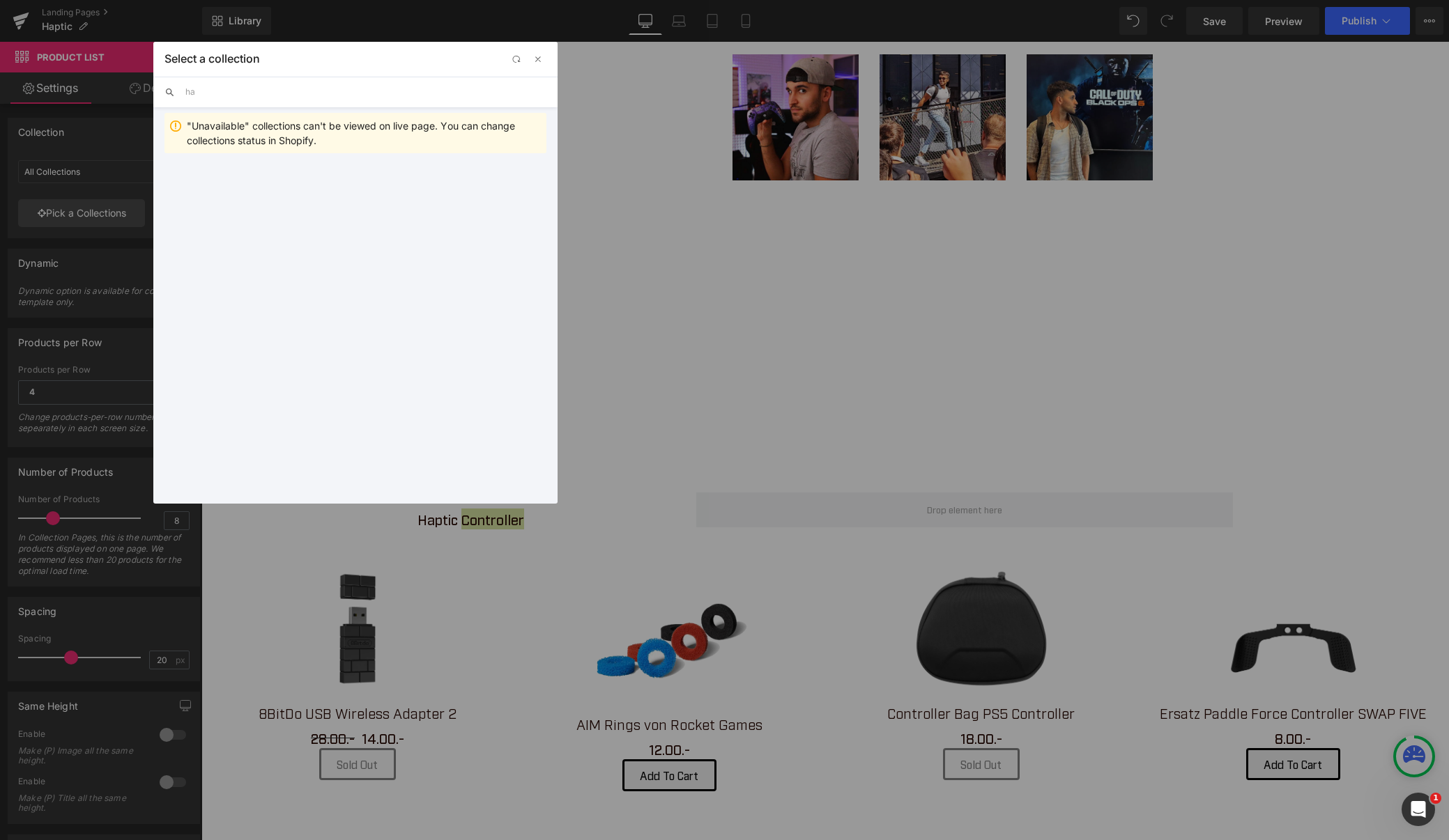
type input "h"
type input "haptic"
click at [543, 57] on span "button" at bounding box center [538, 59] width 11 height 11
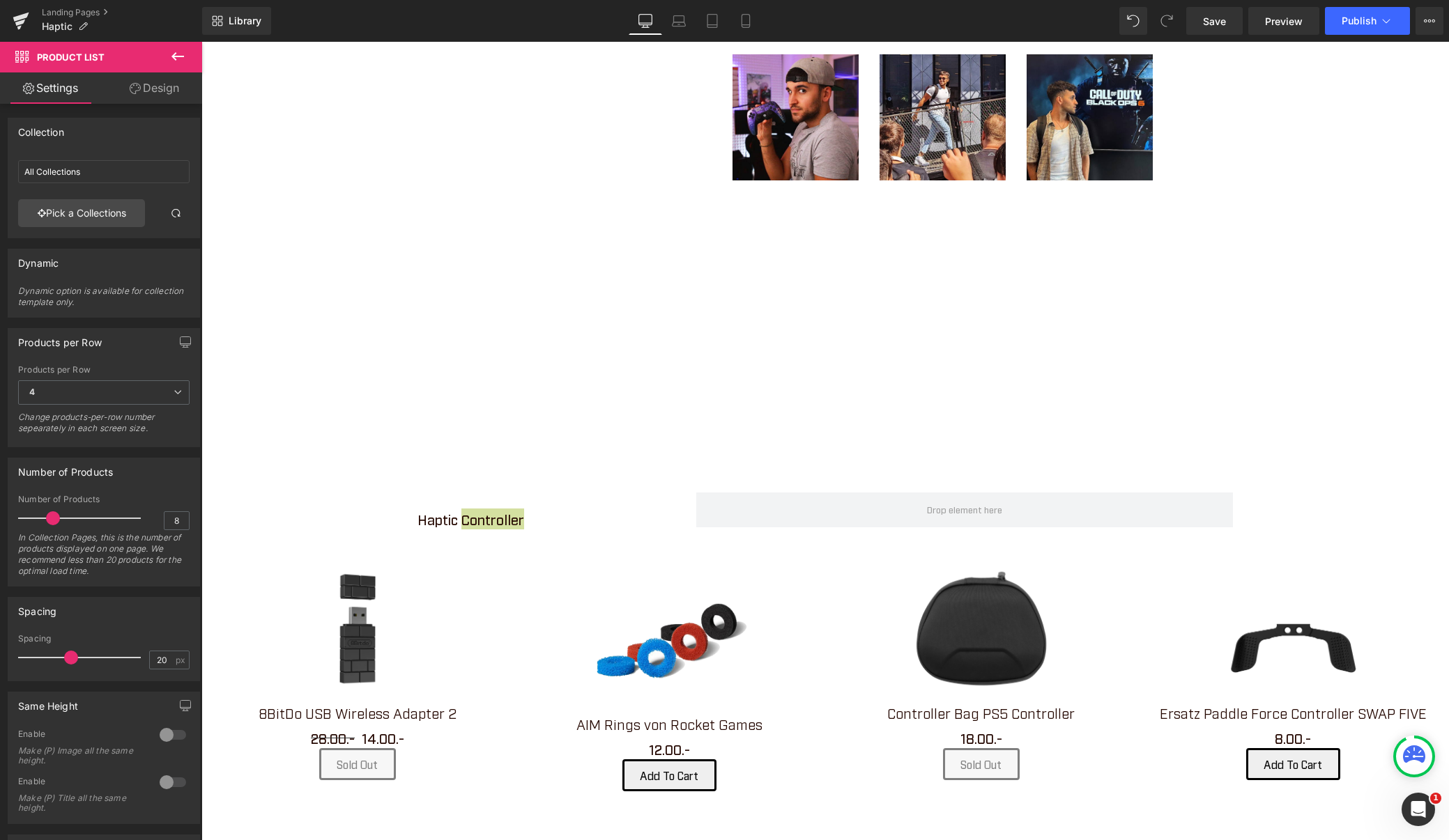
click at [185, 58] on icon at bounding box center [178, 56] width 17 height 16
